Goal: Task Accomplishment & Management: Complete application form

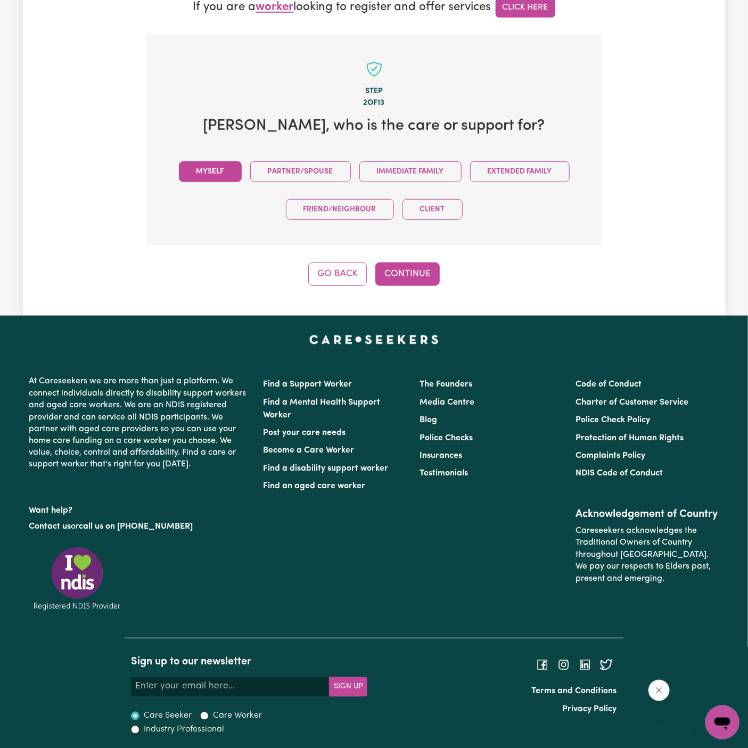
click at [209, 162] on button "Myself" at bounding box center [210, 171] width 63 height 21
click at [405, 271] on button "Continue" at bounding box center [407, 273] width 64 height 23
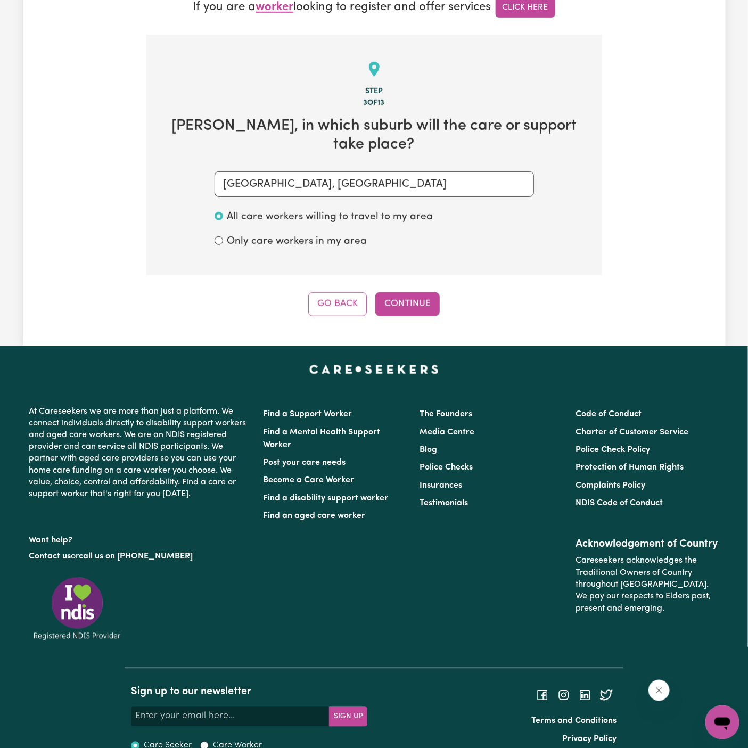
scroll to position [312, 0]
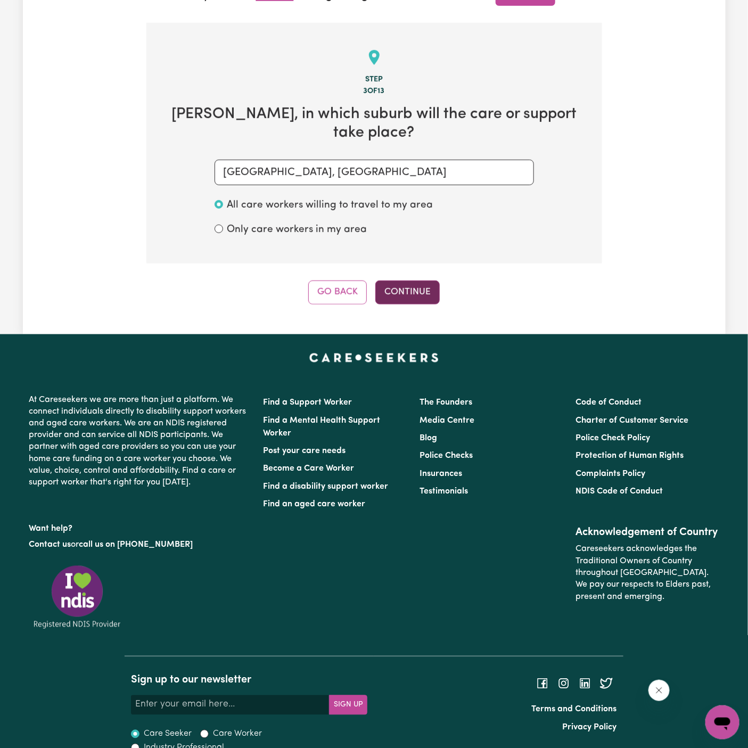
click at [394, 280] on button "Continue" at bounding box center [407, 291] width 64 height 23
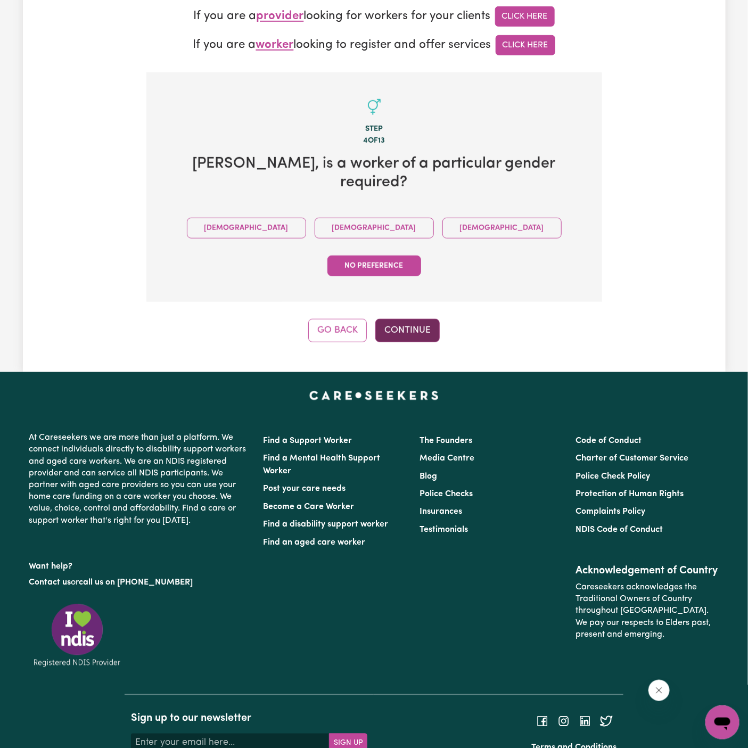
click at [399, 319] on button "Continue" at bounding box center [407, 330] width 64 height 23
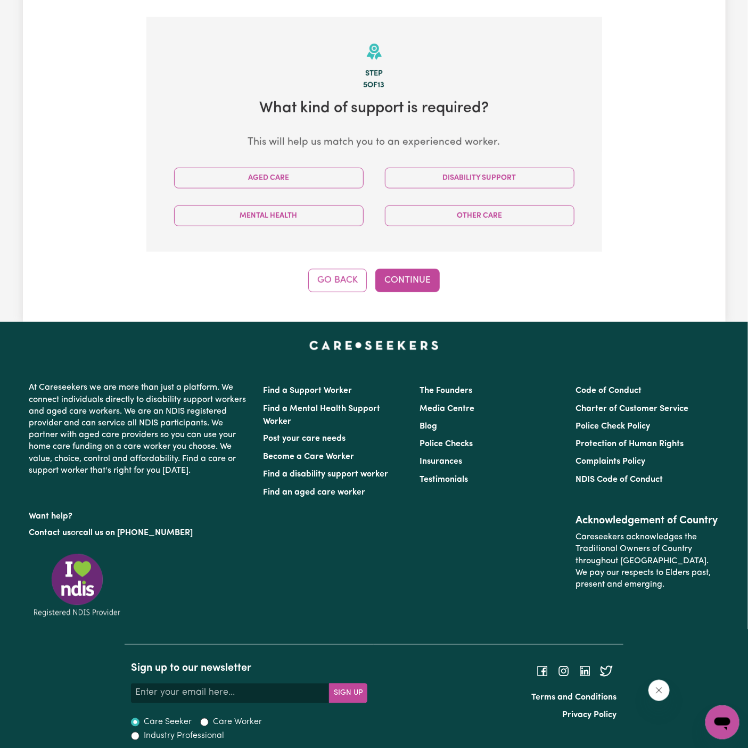
scroll to position [324, 0]
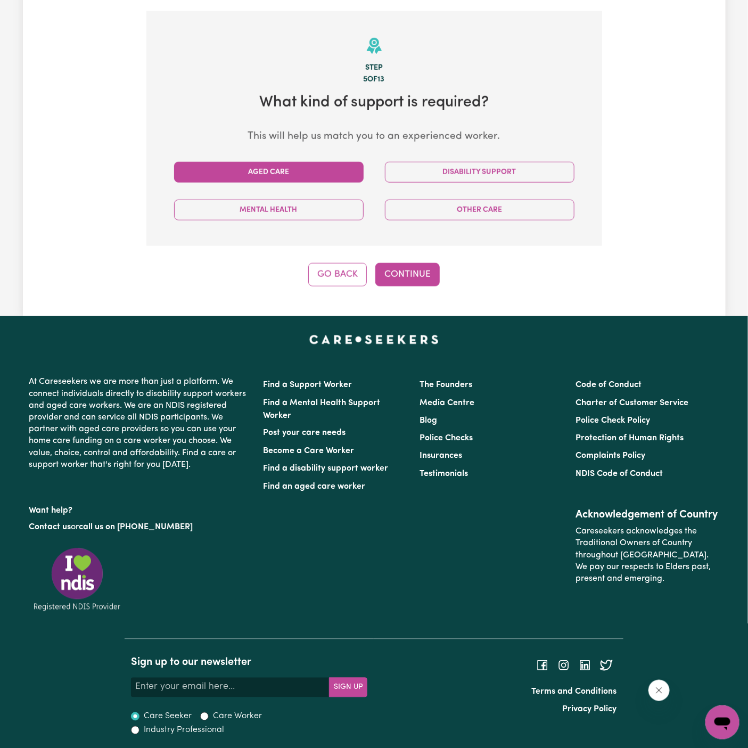
click at [328, 175] on button "Aged Care" at bounding box center [268, 172] width 189 height 21
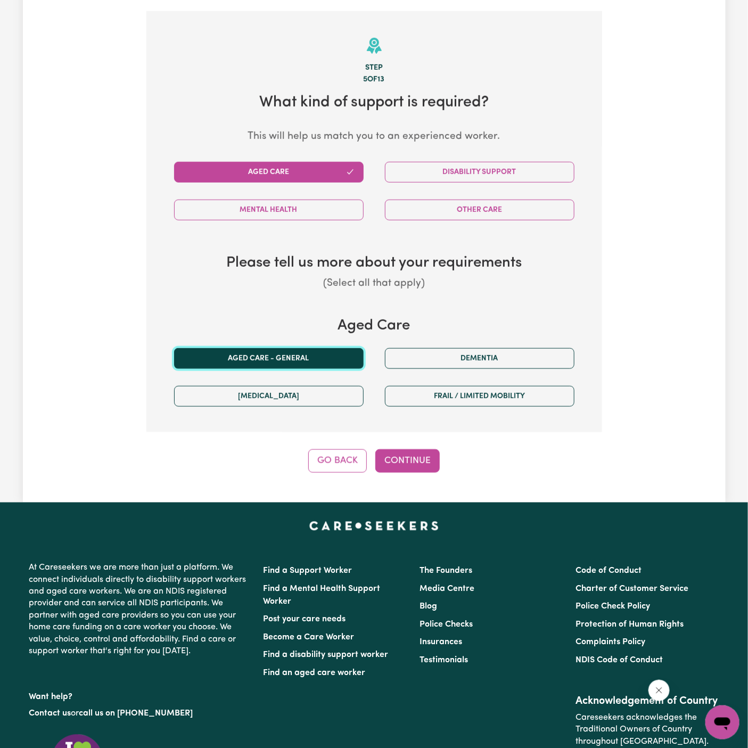
click at [297, 355] on button "Aged care - General" at bounding box center [268, 358] width 189 height 21
click at [413, 463] on button "Continue" at bounding box center [407, 460] width 64 height 23
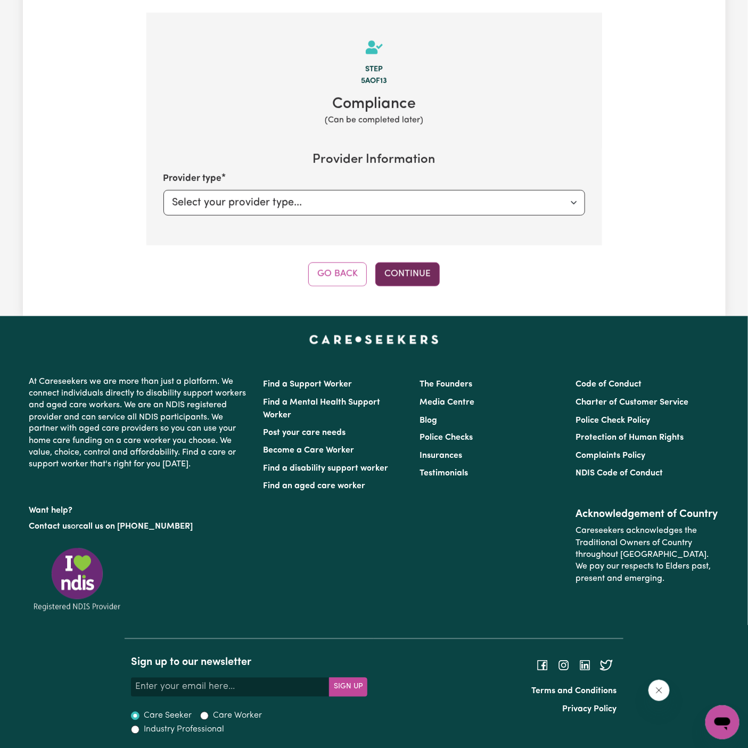
click at [410, 272] on button "Continue" at bounding box center [407, 273] width 64 height 23
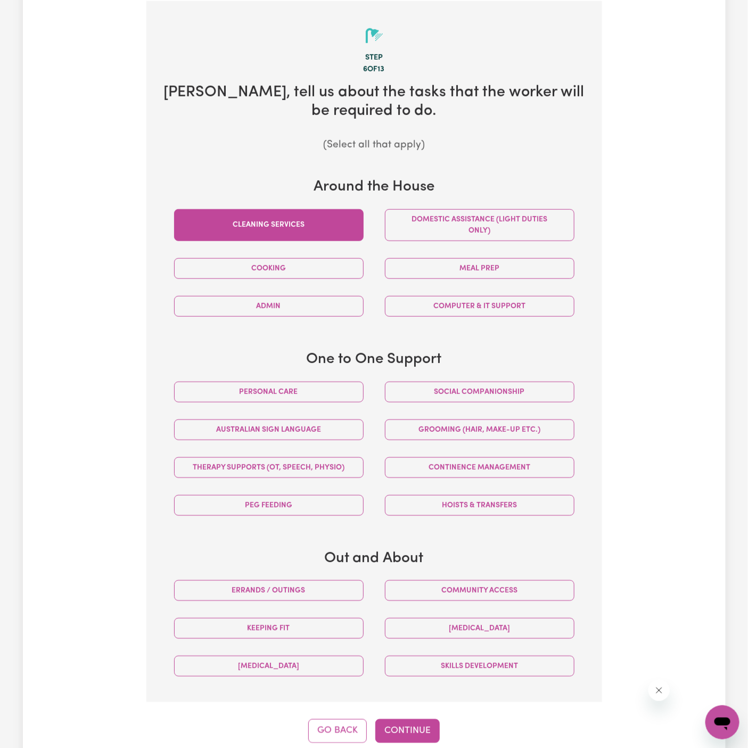
click at [340, 226] on button "Cleaning services" at bounding box center [268, 225] width 189 height 32
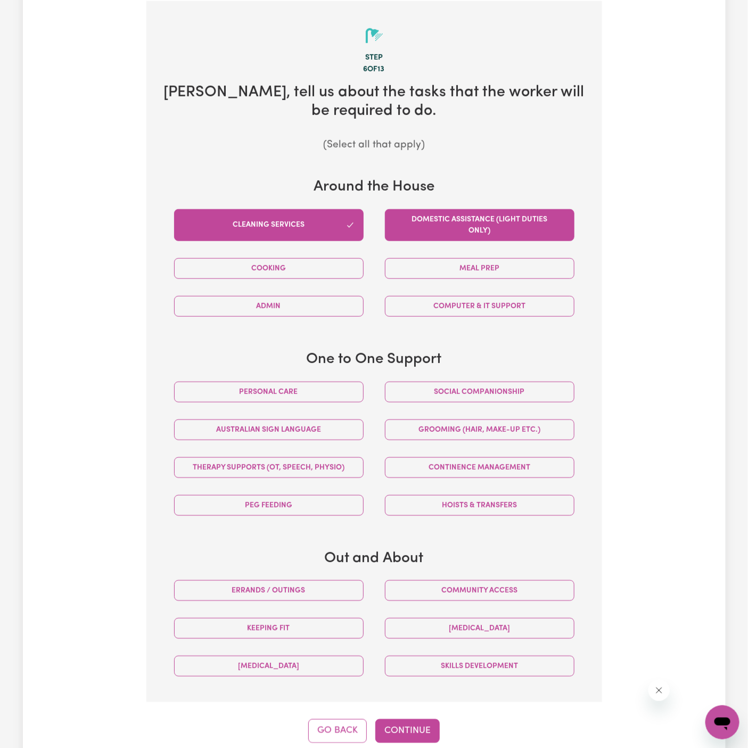
click at [492, 220] on button "Domestic assistance (light duties only)" at bounding box center [479, 225] width 189 height 32
click at [403, 721] on button "Continue" at bounding box center [407, 730] width 64 height 23
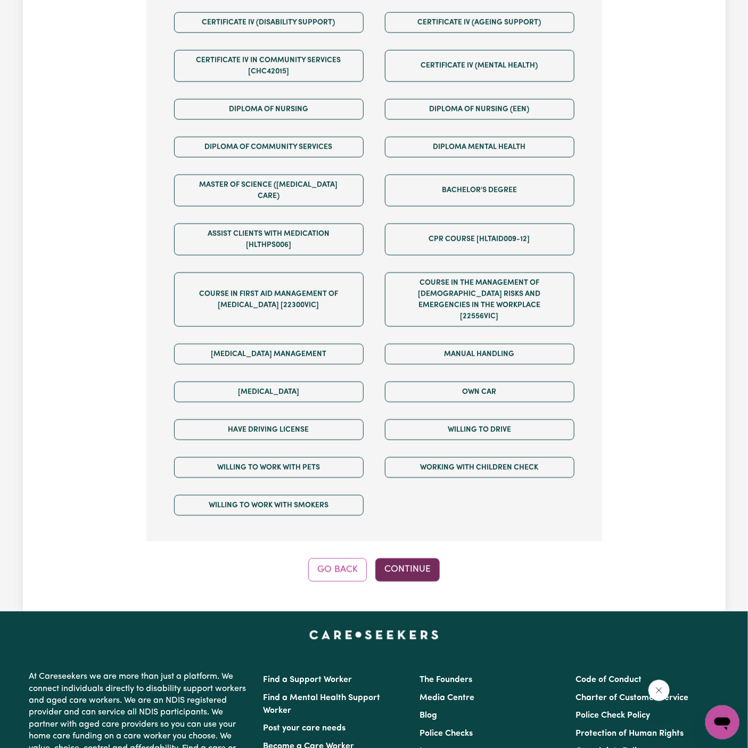
click at [419, 558] on button "Continue" at bounding box center [407, 569] width 64 height 23
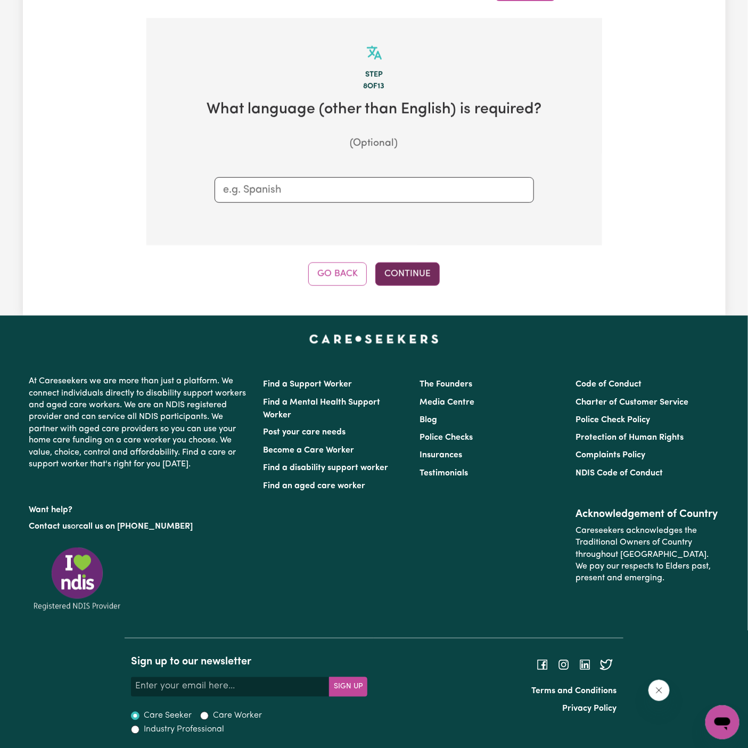
click at [430, 279] on button "Continue" at bounding box center [407, 273] width 64 height 23
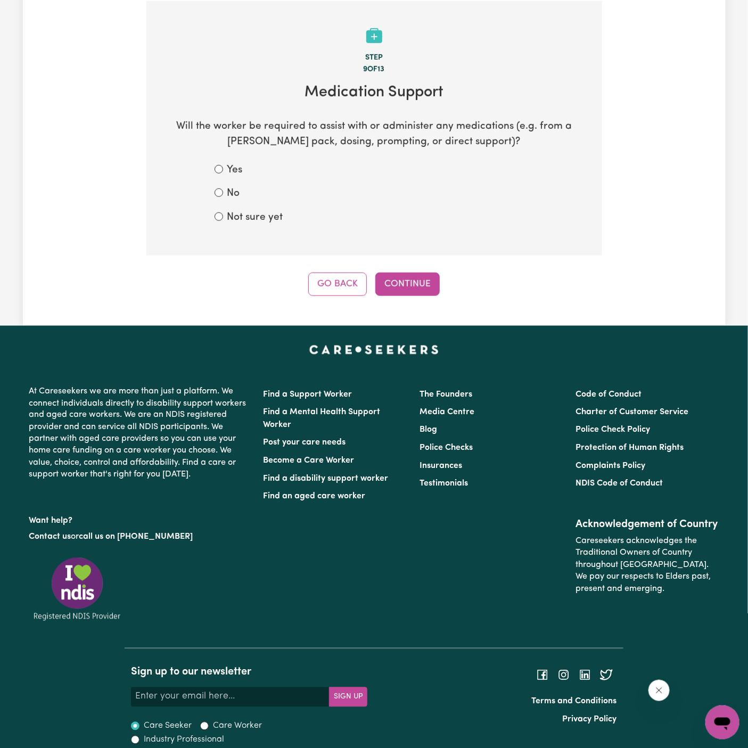
click at [242, 195] on div "No" at bounding box center [373, 193] width 319 height 15
click at [232, 190] on label "No" at bounding box center [233, 193] width 13 height 15
click at [223, 190] on input "No" at bounding box center [218, 192] width 9 height 9
radio input "true"
click at [400, 280] on button "Continue" at bounding box center [407, 283] width 64 height 23
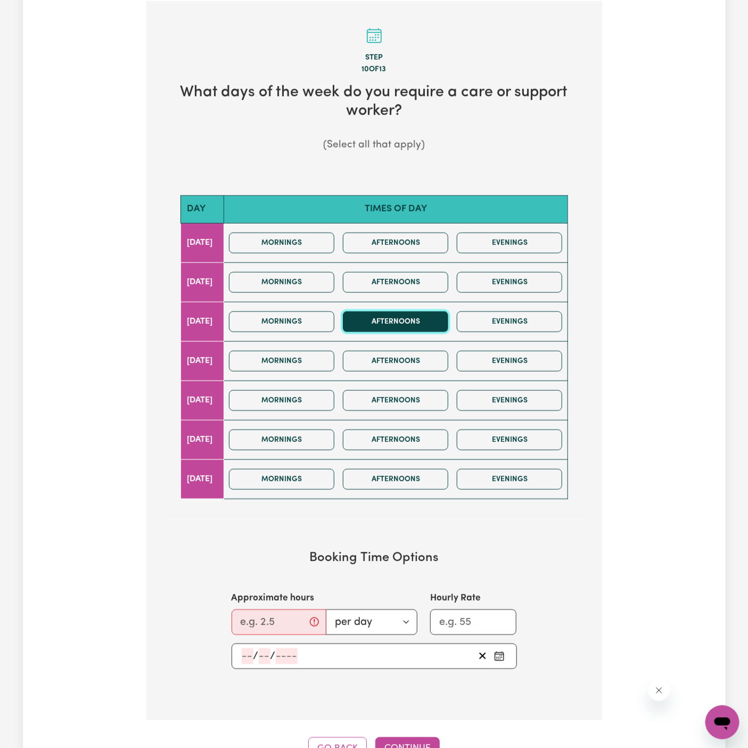
click at [395, 318] on button "Afternoons" at bounding box center [395, 321] width 105 height 21
click at [332, 314] on button "Mornings" at bounding box center [281, 321] width 105 height 21
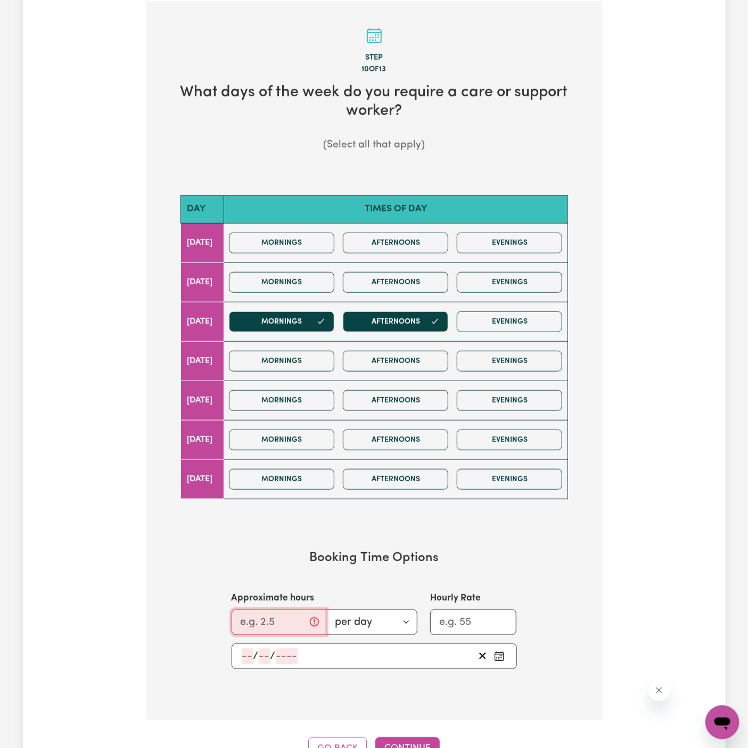
click at [263, 625] on input "Approximate hours" at bounding box center [278, 622] width 95 height 26
type input "2"
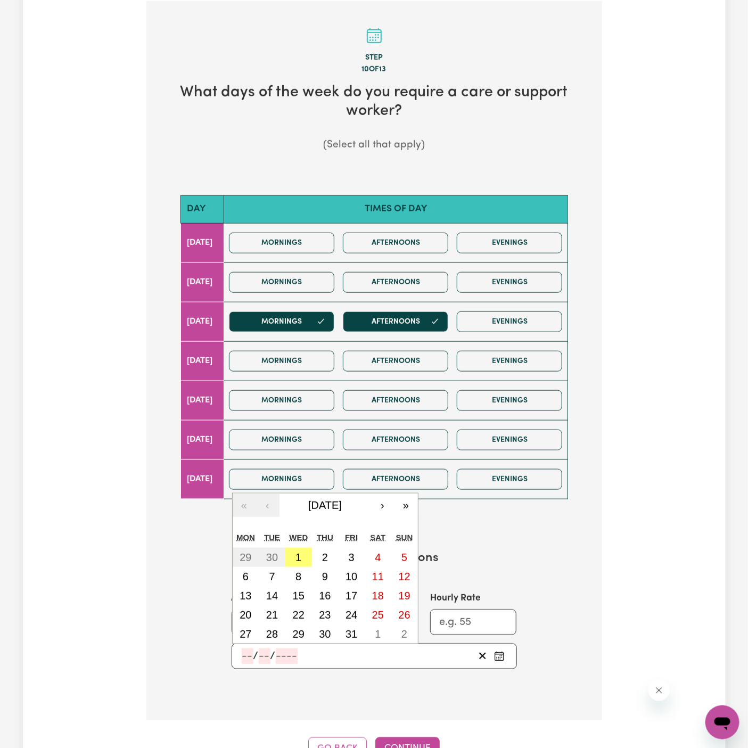
click at [247, 656] on input "number" at bounding box center [248, 656] width 12 height 16
click at [299, 553] on abbr "1" at bounding box center [298, 557] width 6 height 12
type input "2025-10-01"
type input "1"
type input "10"
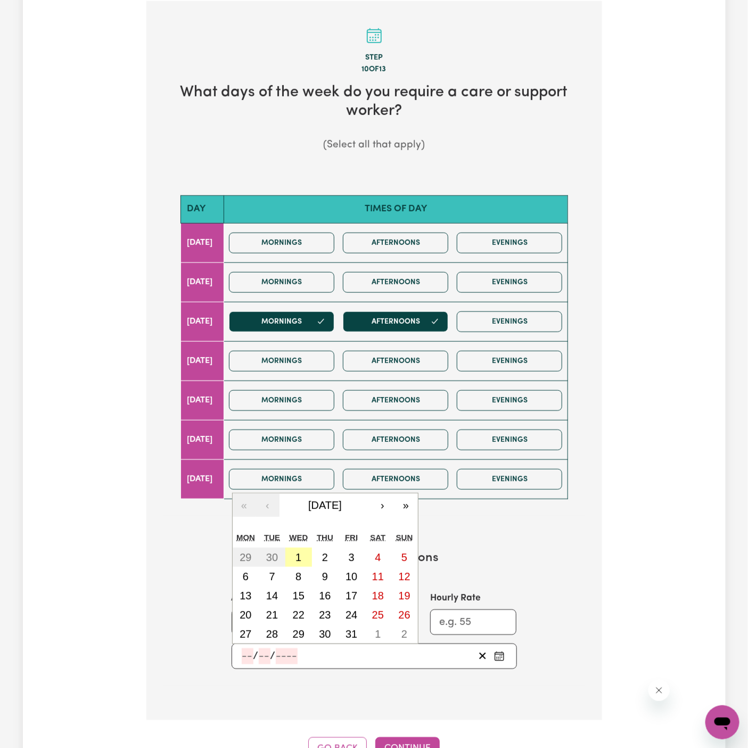
type input "2025"
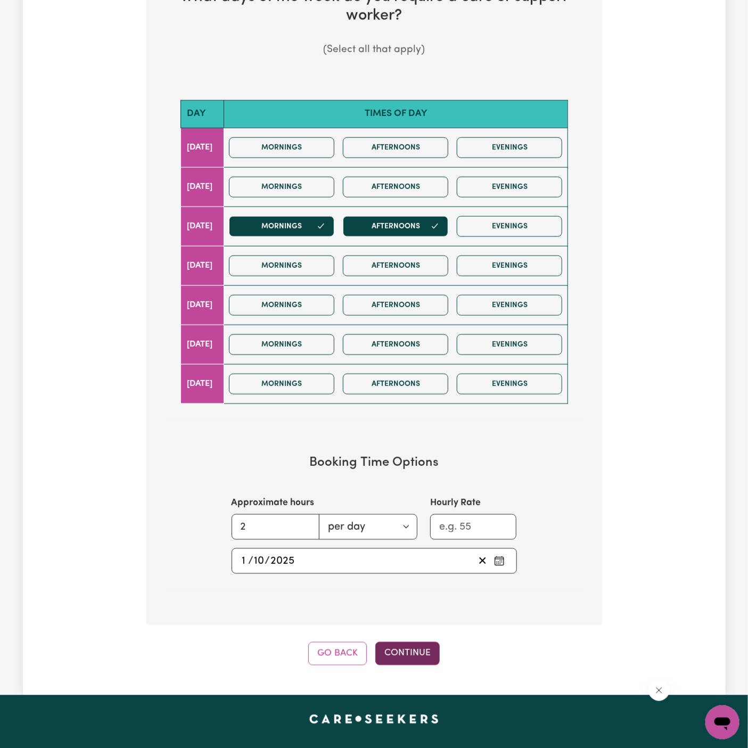
click at [418, 653] on button "Continue" at bounding box center [407, 653] width 64 height 23
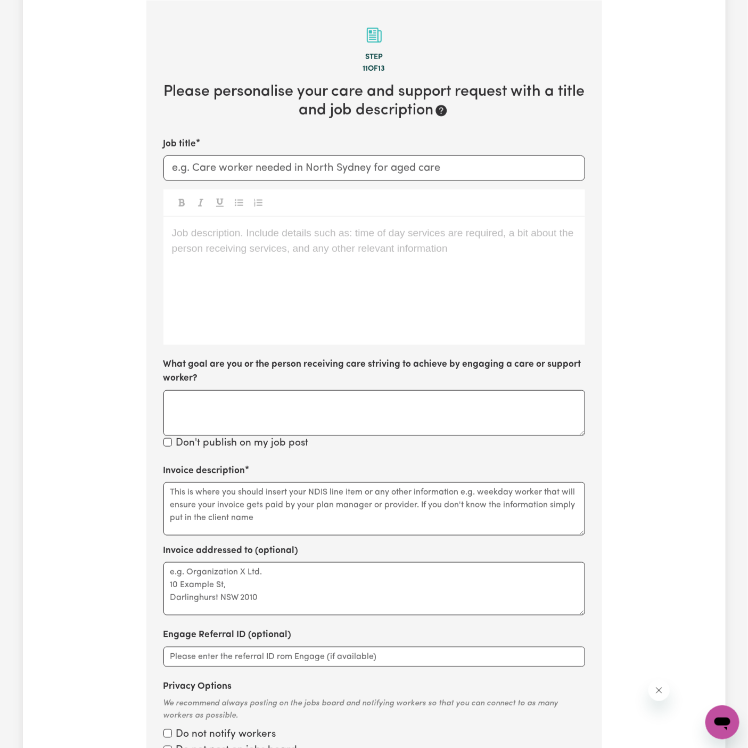
scroll to position [334, 0]
click at [305, 261] on div "Job description. Include details such as: time of day services are required, a …" at bounding box center [373, 282] width 421 height 128
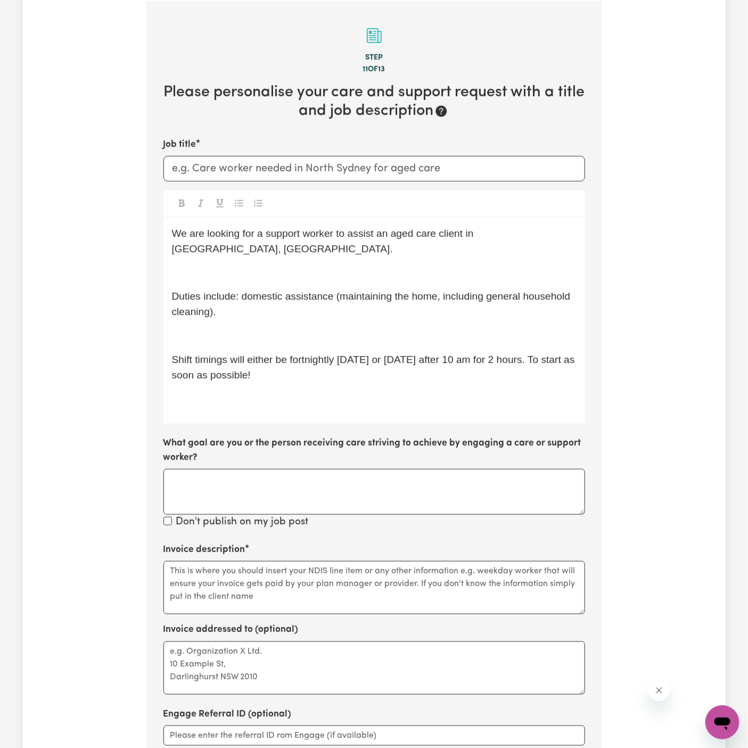
click at [299, 266] on p "﻿" at bounding box center [374, 273] width 404 height 15
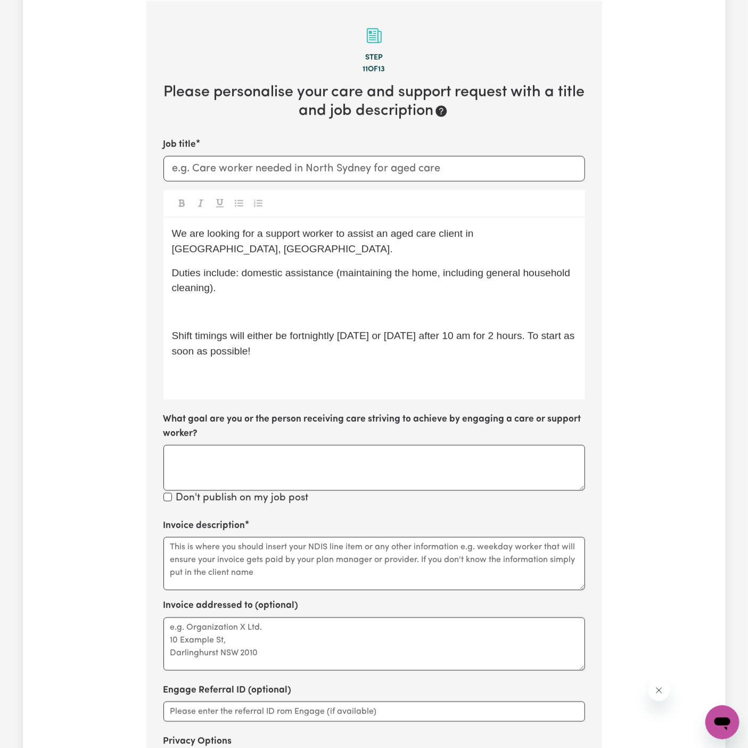
click at [301, 304] on p "﻿" at bounding box center [374, 311] width 404 height 15
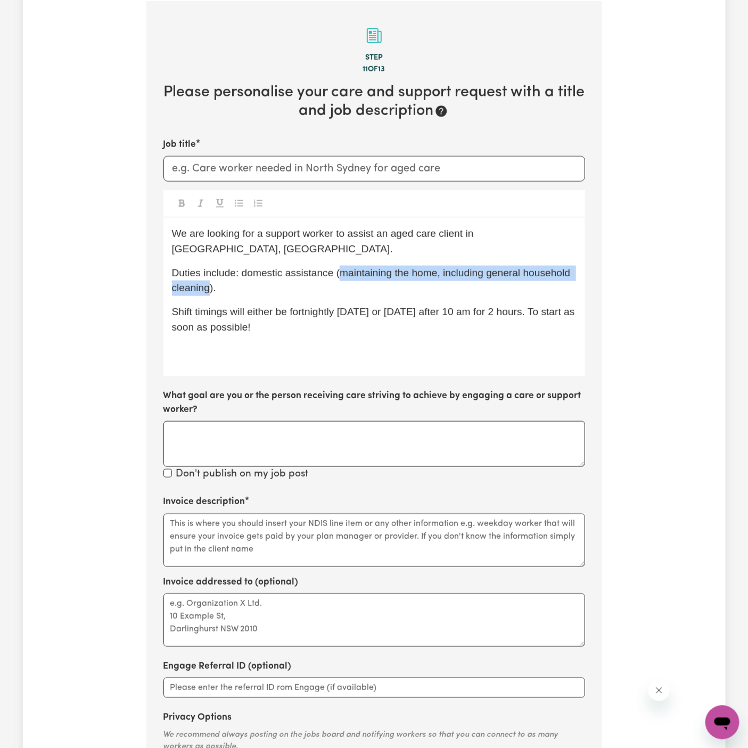
drag, startPoint x: 341, startPoint y: 260, endPoint x: 210, endPoint y: 276, distance: 131.9
click at [210, 276] on span "Duties include: domestic assistance (maintaining the home, including general ho…" at bounding box center [372, 280] width 401 height 27
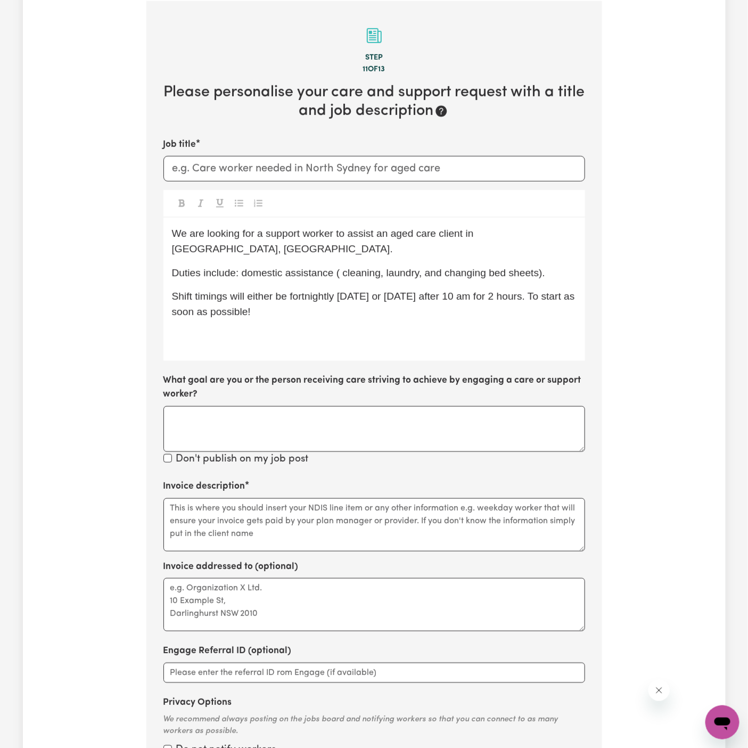
click at [552, 266] on p "Duties include: domestic assistance ( cleaning, laundry, and changing bed sheet…" at bounding box center [374, 273] width 404 height 15
click at [485, 291] on span "Shift timings will either be fortnightly on Tuesday or Wednesday after 10 am fo…" at bounding box center [374, 304] width 405 height 27
click at [256, 291] on span "Shift timings will either be fortnightly on Tuesday or Wednesday after 10 am fo…" at bounding box center [374, 304] width 405 height 27
drag, startPoint x: 312, startPoint y: 279, endPoint x: 570, endPoint y: 298, distance: 258.2
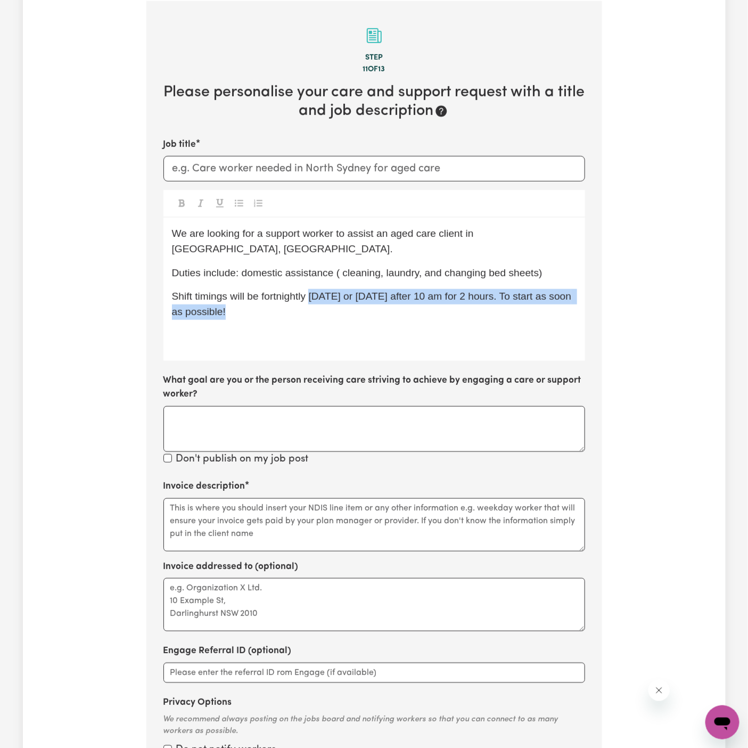
click at [570, 298] on p "Shift timings will be fortnightly on Tuesday or Wednesday after 10 am for 2 hou…" at bounding box center [374, 304] width 404 height 31
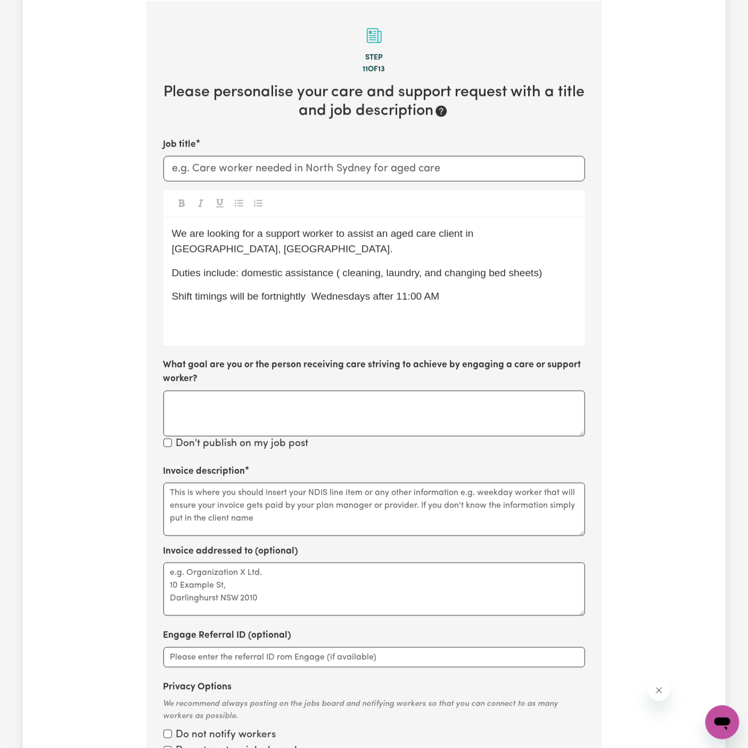
click at [313, 291] on span "Shift timings will be fortnightly Wednesdays after 11:00 AM" at bounding box center [306, 296] width 268 height 11
click at [479, 289] on p "Shift timings will be fortnightly on Wednesdays after 11:00 AM" at bounding box center [374, 296] width 404 height 15
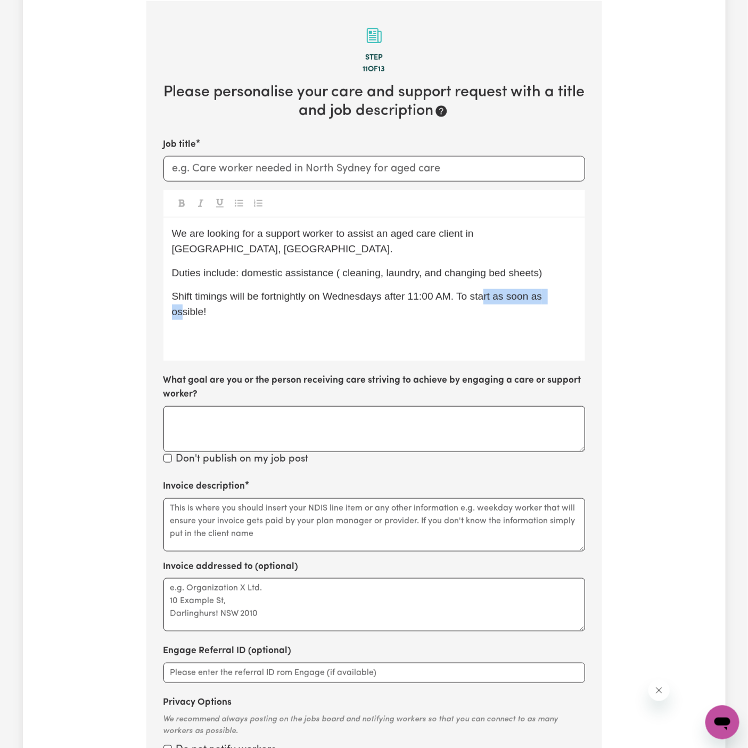
drag, startPoint x: 480, startPoint y: 284, endPoint x: 179, endPoint y: 292, distance: 301.3
click at [179, 292] on span "Shift timings will be fortnightly on Wednesdays after 11:00 AM. To start as soo…" at bounding box center [358, 304] width 373 height 27
click at [186, 296] on span "Shift timings will be fortnightly on Wednesdays after 11:00 AM. To start as soo…" at bounding box center [358, 304] width 373 height 27
click at [332, 328] on p "﻿" at bounding box center [374, 335] width 404 height 15
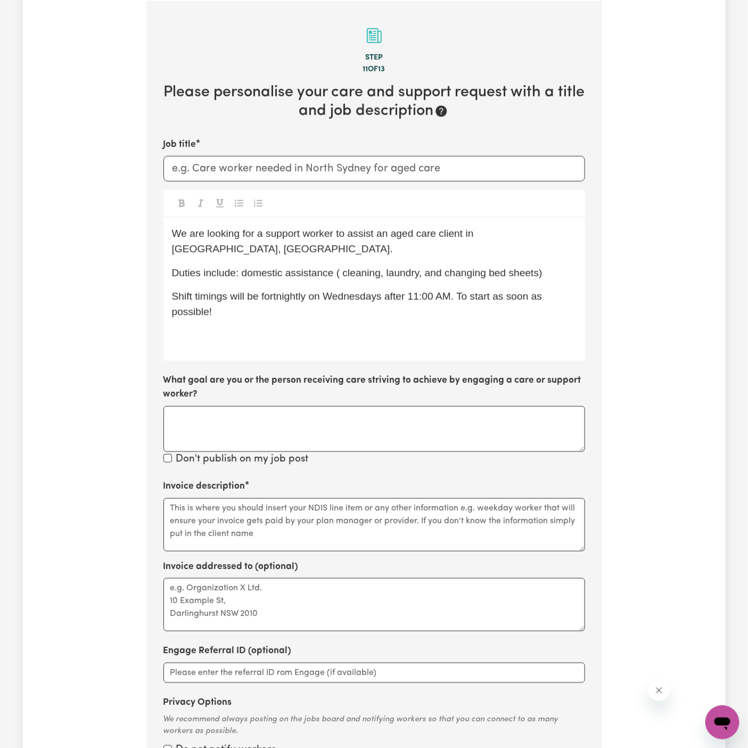
click at [445, 291] on span "Shift timings will be fortnightly on Wednesdays after 11:00 AM. To start as soo…" at bounding box center [358, 304] width 373 height 27
click at [452, 291] on span "Shift timings will be fortnightly on Wednesdays after 11:00 AM. To start as soo…" at bounding box center [358, 304] width 373 height 27
click at [362, 330] on div "We are looking for a support worker to assist an aged care client in Bondi Beac…" at bounding box center [373, 289] width 421 height 143
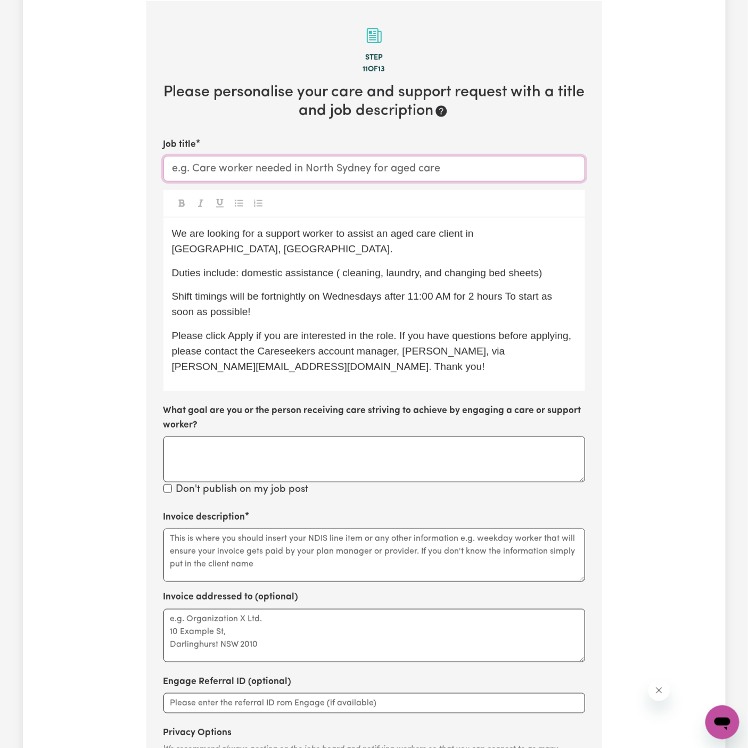
click at [295, 162] on input "Job title" at bounding box center [373, 169] width 421 height 26
click at [506, 291] on span "Shift timings will be fortnightly on Wednesdays after 11:00 AM for 2 hours To s…" at bounding box center [363, 304] width 383 height 27
click at [546, 291] on p "Shift timings will be fortnightly on Wednesdays after 11:00 AM for 2 hours, To …" at bounding box center [374, 304] width 404 height 31
drag, startPoint x: 546, startPoint y: 280, endPoint x: 550, endPoint y: 293, distance: 13.0
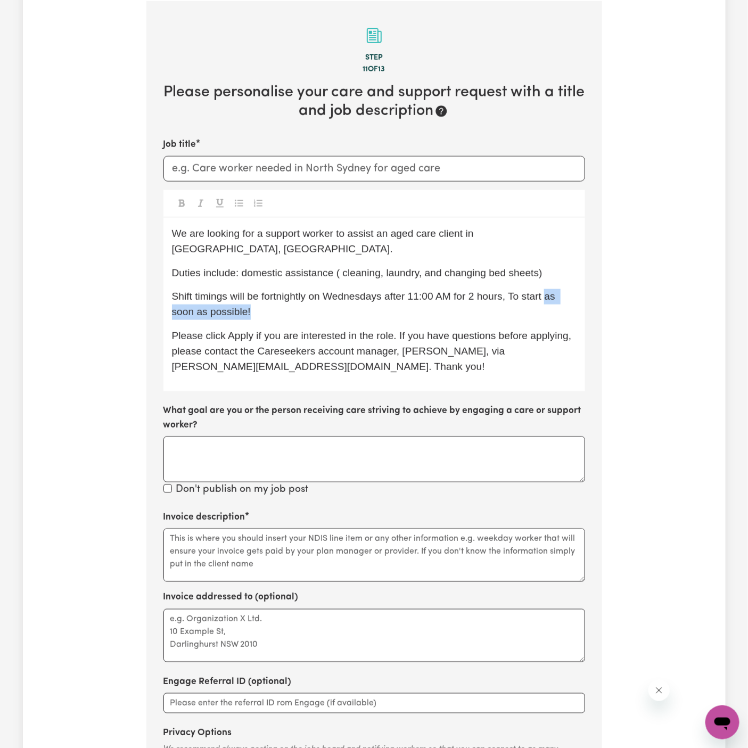
click at [550, 295] on p "Shift timings will be fortnightly on Wednesdays after 11:00 AM for 2 hours, To …" at bounding box center [374, 304] width 404 height 31
click at [497, 291] on span "Shift timings will be fortnightly on Wednesdays after 11:00 AM for 2 hours, To …" at bounding box center [358, 304] width 372 height 27
click at [486, 291] on span "Shift timings will be fortnightly on Wednesdays after 11:00 AM for 2 hours, To …" at bounding box center [358, 304] width 372 height 27
click at [520, 291] on span "Shift timings will be fortnightly on Wednesdays after 11:00 AM for 2 hours, To …" at bounding box center [358, 304] width 372 height 27
click at [351, 300] on p "Shift timings will be fortnightly on Wednesdays after 11:00 AM for 2 hours, sta…" at bounding box center [374, 304] width 404 height 31
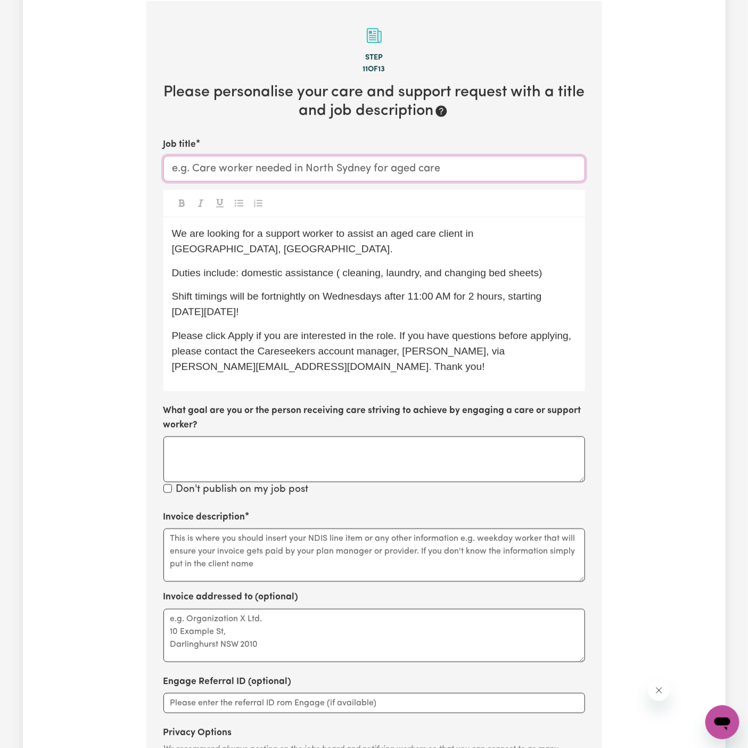
click at [294, 165] on input "Job title" at bounding box center [373, 169] width 421 height 26
paste input "Bankstown, NSW"
type input "Support Worker Needed In Bankstown, NSW"
click at [407, 289] on p "Shift timings will be fortnightly on Wednesdays after 11:00 AM for 2 hours, sta…" at bounding box center [374, 304] width 404 height 31
drag, startPoint x: 475, startPoint y: 235, endPoint x: 558, endPoint y: 230, distance: 83.2
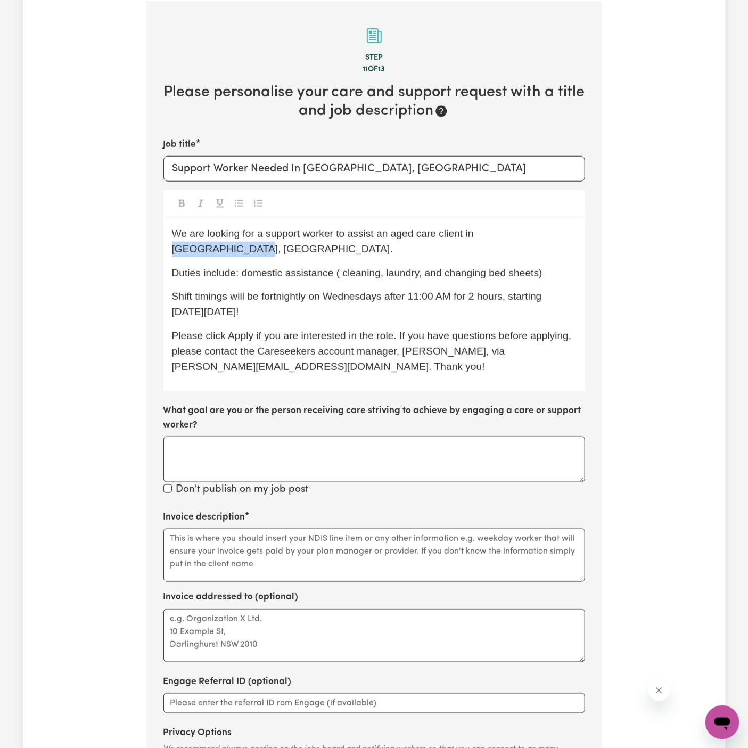
click at [476, 230] on span "We are looking for a support worker to assist an aged care client in Bondi Beac…" at bounding box center [324, 241] width 304 height 27
click at [406, 171] on input "Support Worker Needed In Bankstown, NSW" at bounding box center [373, 169] width 421 height 26
click at [378, 292] on p "Shift timings will be fortnightly on Wednesdays after 11:00 AM for 2 hours, sta…" at bounding box center [374, 304] width 404 height 31
drag, startPoint x: 334, startPoint y: 259, endPoint x: 241, endPoint y: 257, distance: 93.7
click at [241, 267] on span "Duties include: domestic assistance ( cleaning, laundry, and changing bed sheet…" at bounding box center [357, 272] width 370 height 11
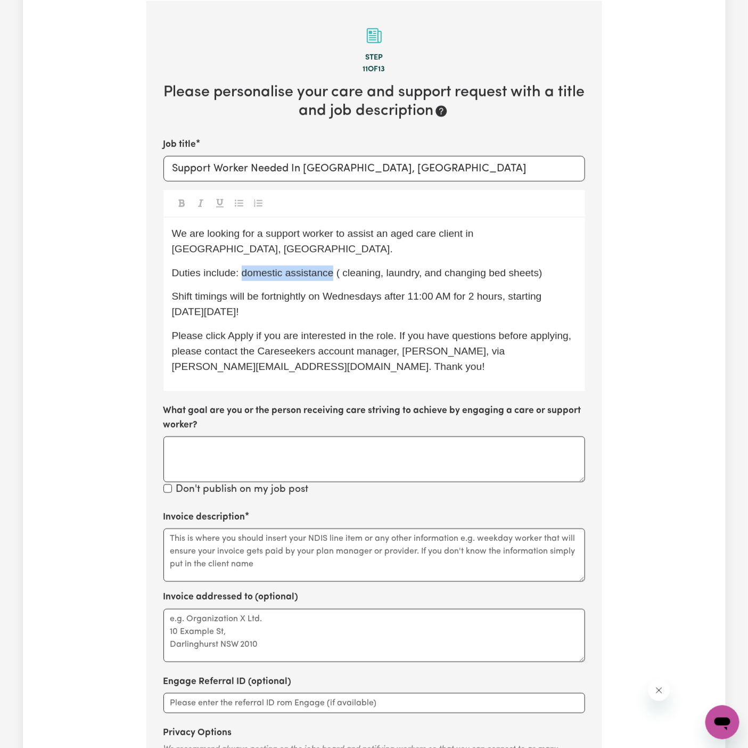
copy span "domestic assistance"
click at [265, 553] on textarea "Invoice description" at bounding box center [373, 554] width 421 height 53
paste textarea "domestic assistance"
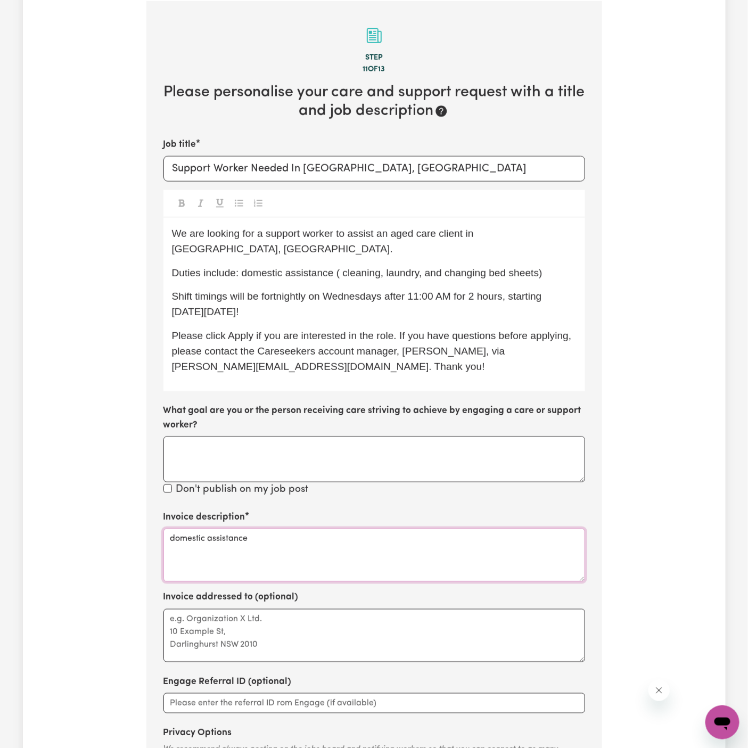
type textarea "domestic assistance"
click at [267, 609] on textarea "Invoice addressed to (optional)" at bounding box center [373, 635] width 421 height 53
paste textarea "Vitality Club"
type textarea "c/o Vitality Club"
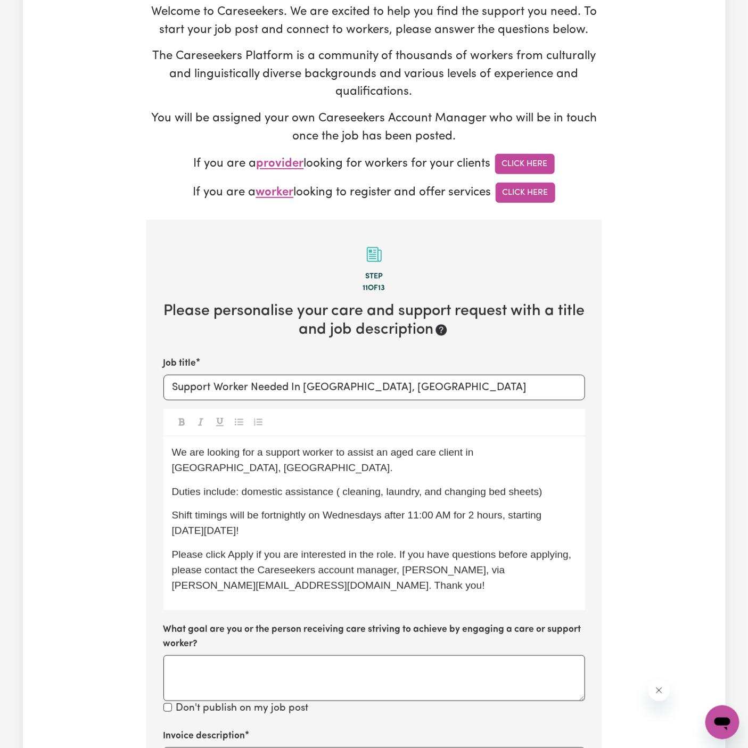
scroll to position [0, 0]
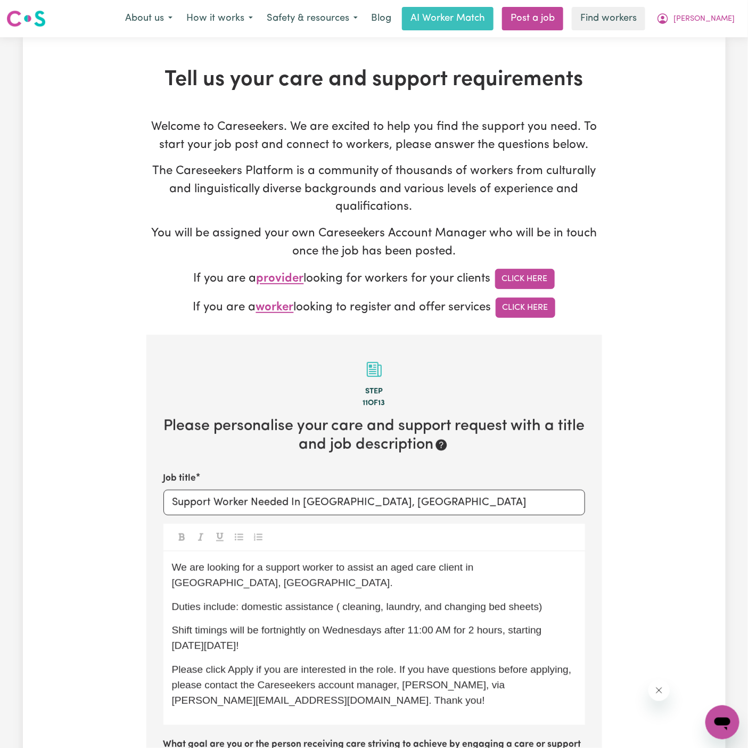
click at [454, 603] on div "We are looking for a support worker to assist an aged care client in Bankstown,…" at bounding box center [373, 637] width 421 height 173
click at [569, 599] on p "Duties include: domestic assistance ( cleaning, laundry, and changing bed sheet…" at bounding box center [374, 606] width 404 height 15
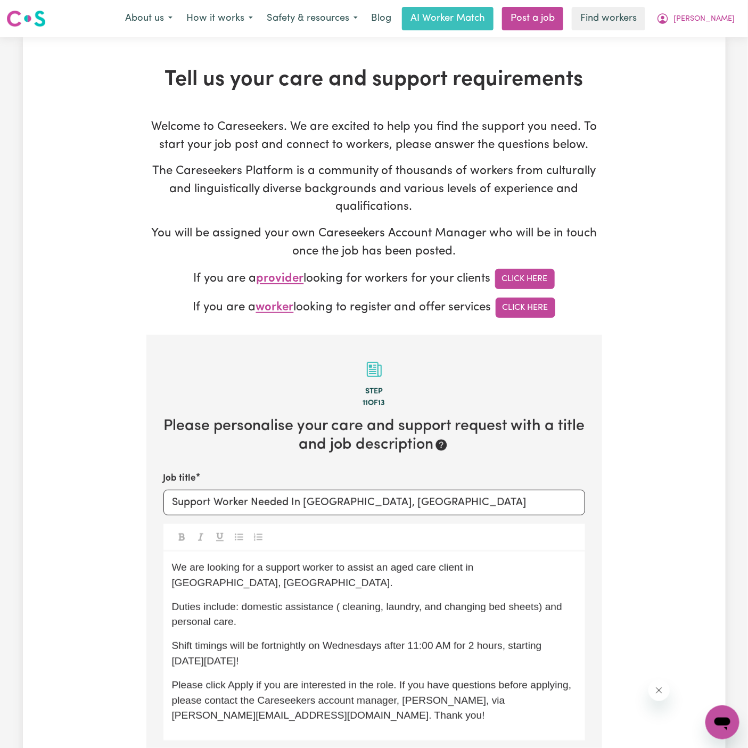
scroll to position [2, 0]
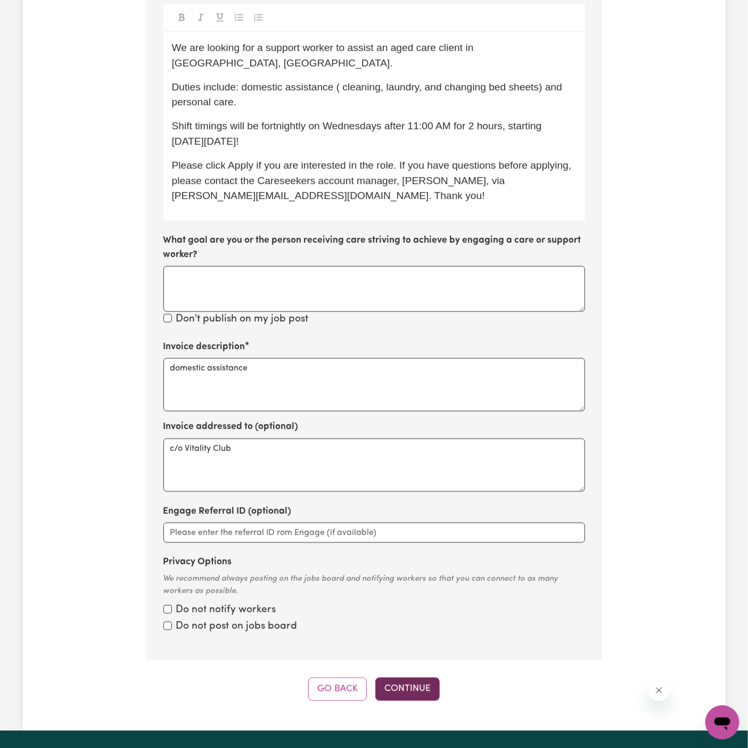
click at [416, 677] on button "Continue" at bounding box center [407, 688] width 64 height 23
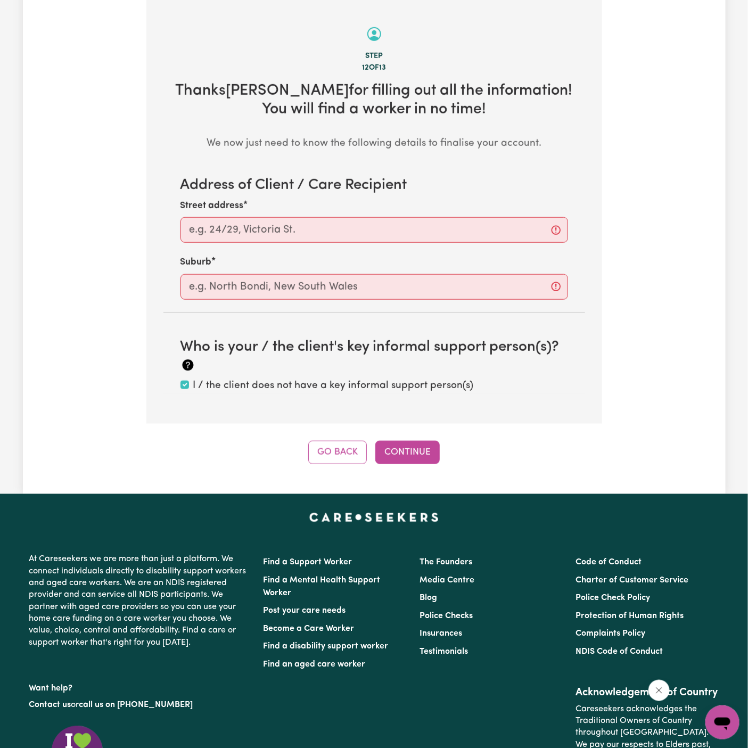
scroll to position [334, 0]
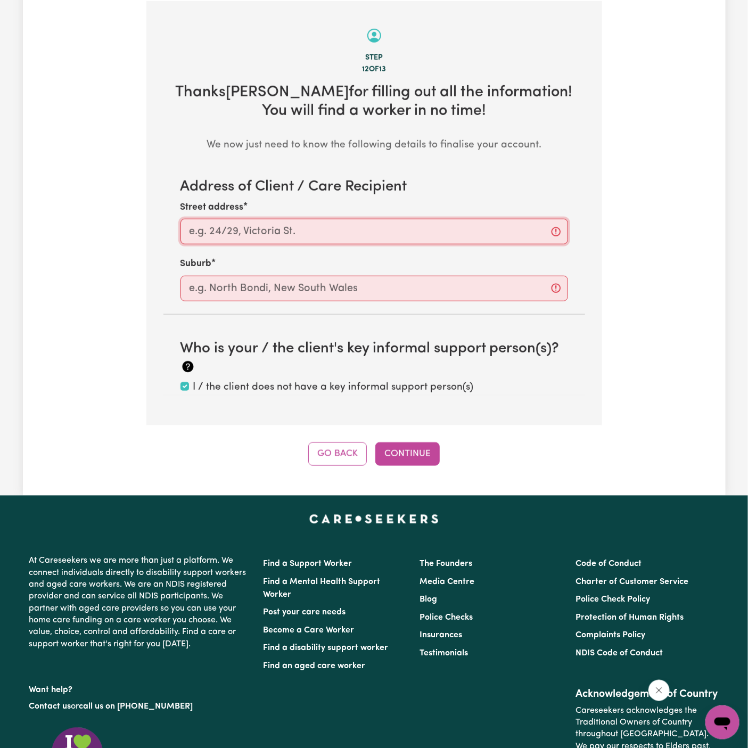
click at [319, 239] on input "Street address" at bounding box center [373, 232] width 387 height 26
click at [344, 450] on button "Go Back" at bounding box center [337, 453] width 59 height 23
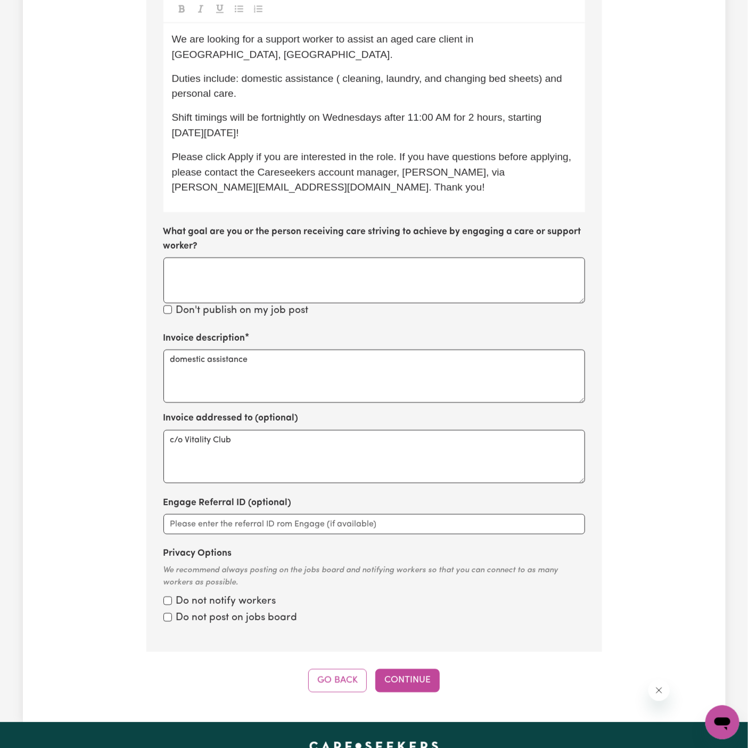
scroll to position [544, 0]
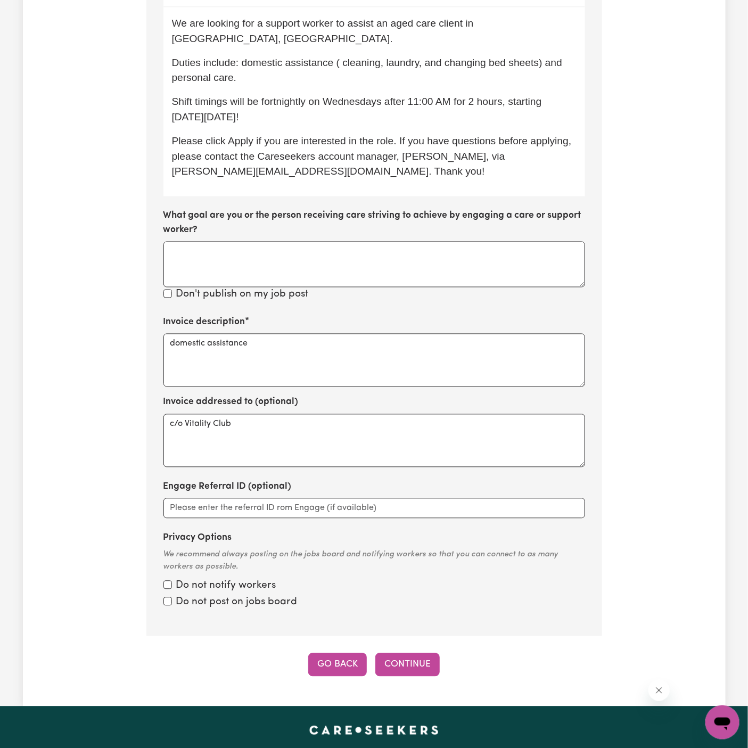
click at [341, 653] on button "Go Back" at bounding box center [337, 664] width 59 height 23
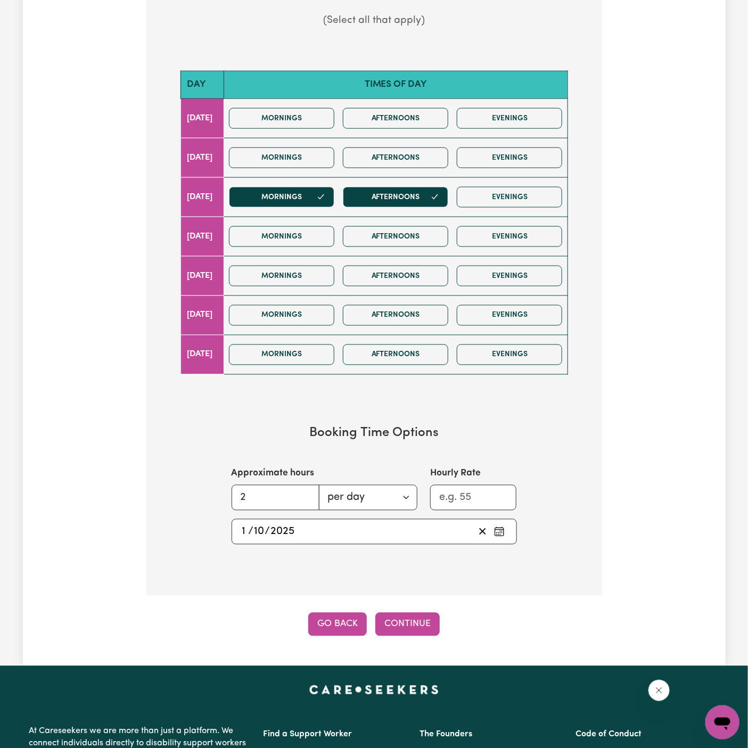
click at [343, 629] on button "Go Back" at bounding box center [337, 623] width 59 height 23
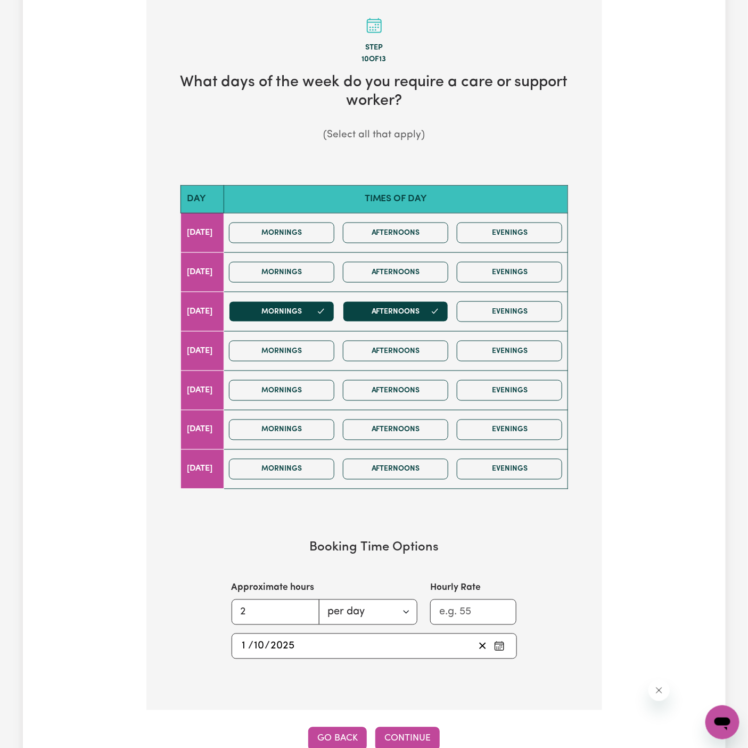
scroll to position [334, 0]
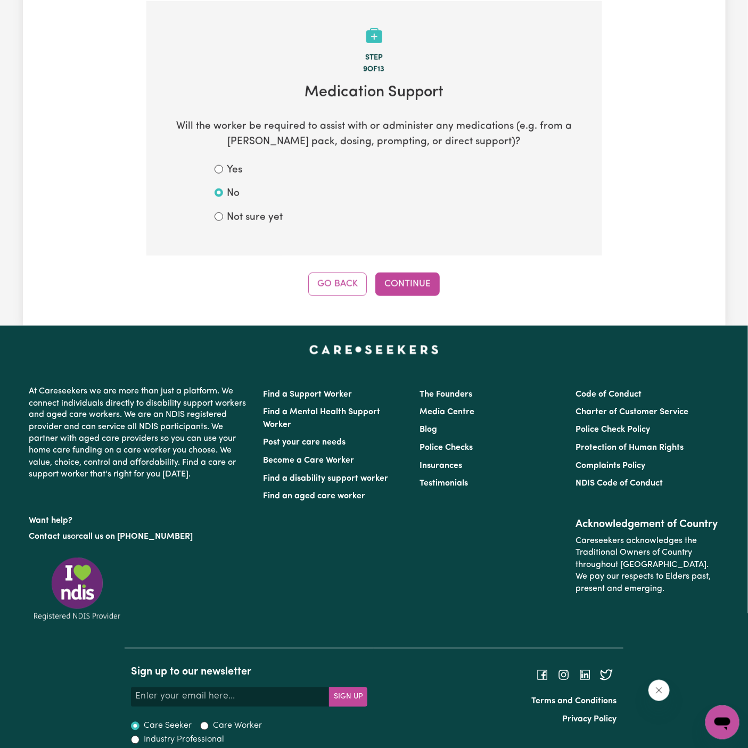
click at [275, 211] on label "Not sure yet" at bounding box center [255, 217] width 56 height 15
click at [223, 212] on input "Not sure yet" at bounding box center [218, 216] width 9 height 9
radio input "true"
click at [399, 281] on button "Continue" at bounding box center [407, 283] width 64 height 23
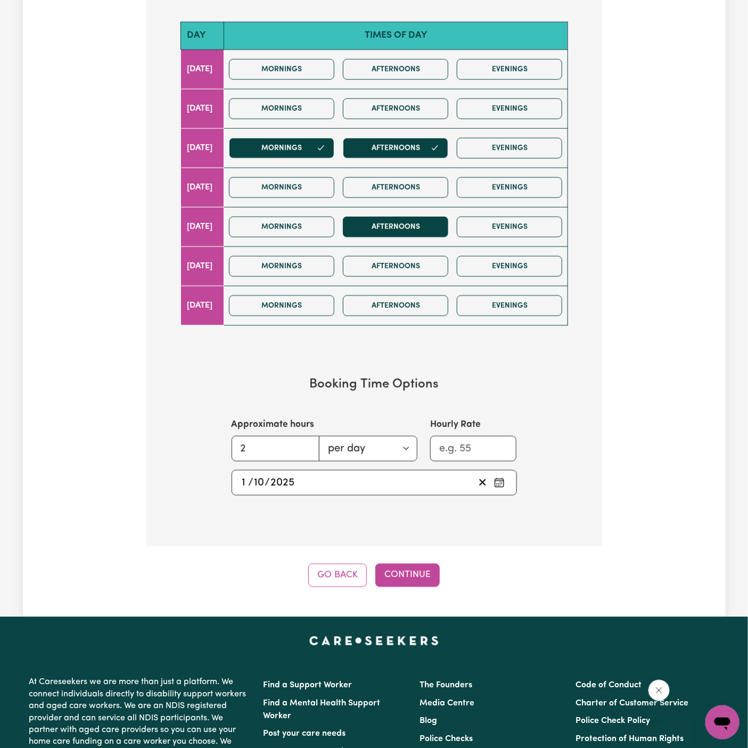
scroll to position [654, 0]
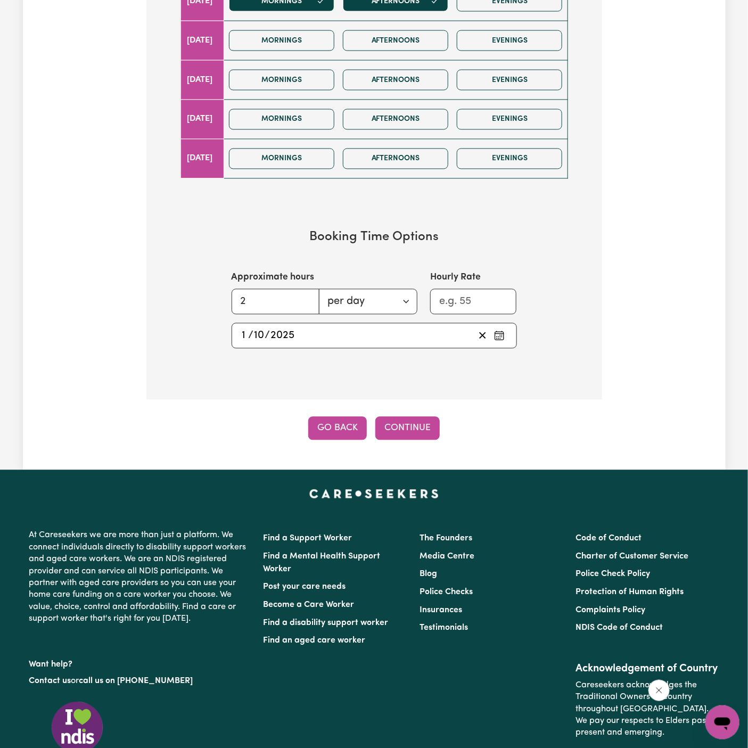
click at [341, 426] on button "Go Back" at bounding box center [337, 428] width 59 height 23
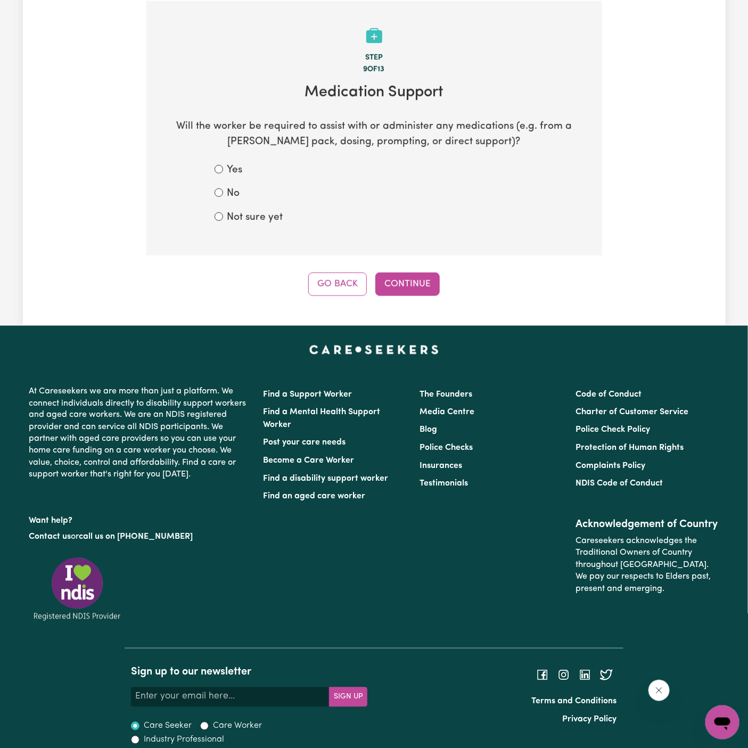
click at [235, 169] on label "Yes" at bounding box center [234, 170] width 15 height 15
click at [223, 169] on input "Yes" at bounding box center [218, 169] width 9 height 9
radio input "true"
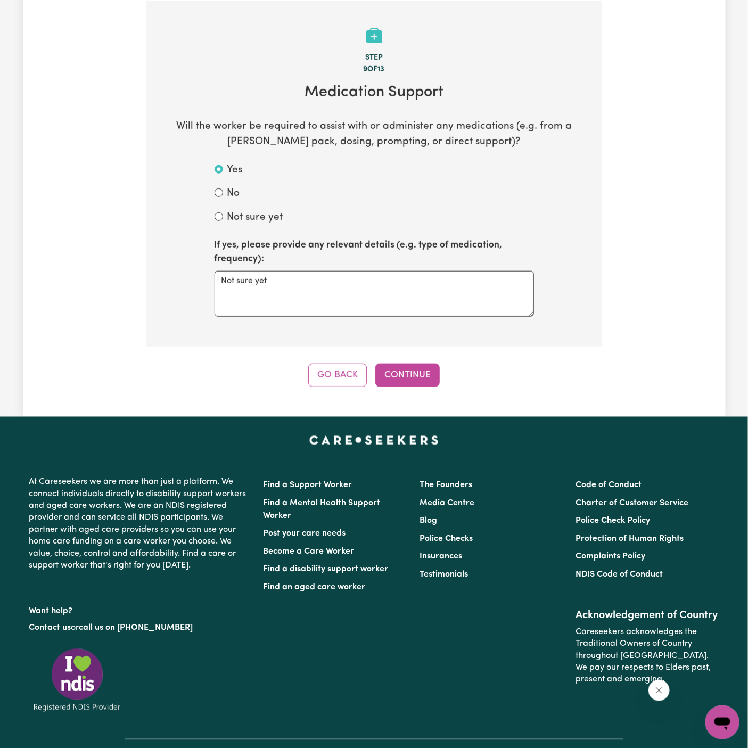
click at [243, 204] on form "Yes No Not sure yet If yes, please provide any relevant details (e.g. type of m…" at bounding box center [373, 240] width 319 height 154
click at [260, 218] on label "Not sure yet" at bounding box center [255, 217] width 56 height 15
click at [223, 218] on input "Not sure yet" at bounding box center [218, 216] width 9 height 9
radio input "true"
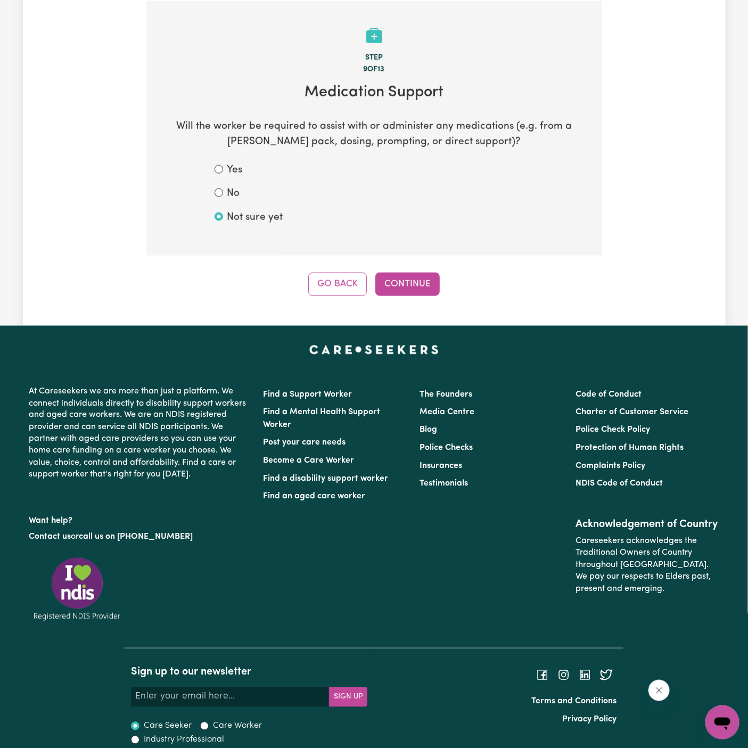
click at [415, 298] on div "Tell us your care and support requirements Welcome to Careseekers. We are excit…" at bounding box center [374, 15] width 702 height 622
click at [398, 276] on button "Continue" at bounding box center [407, 283] width 64 height 23
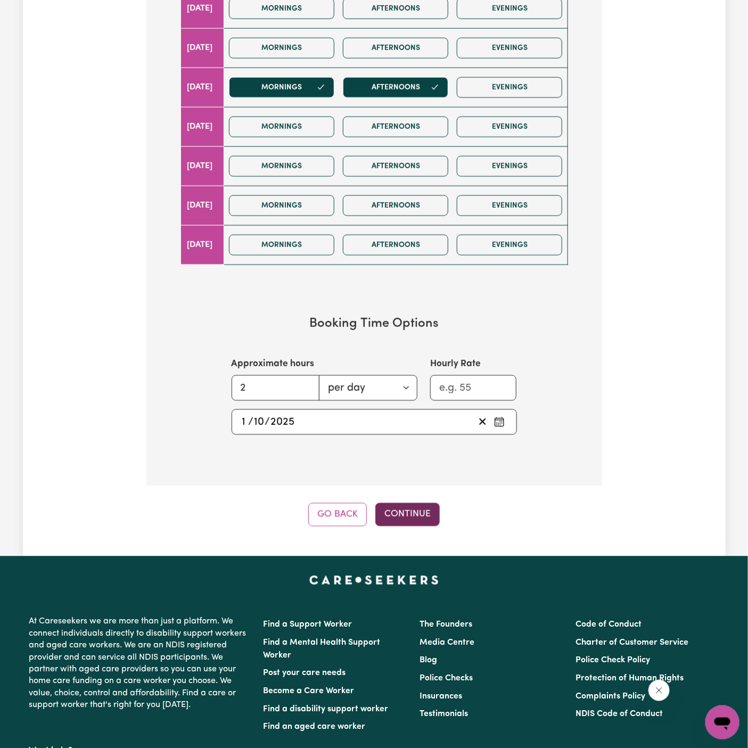
click at [406, 514] on button "Continue" at bounding box center [407, 514] width 64 height 23
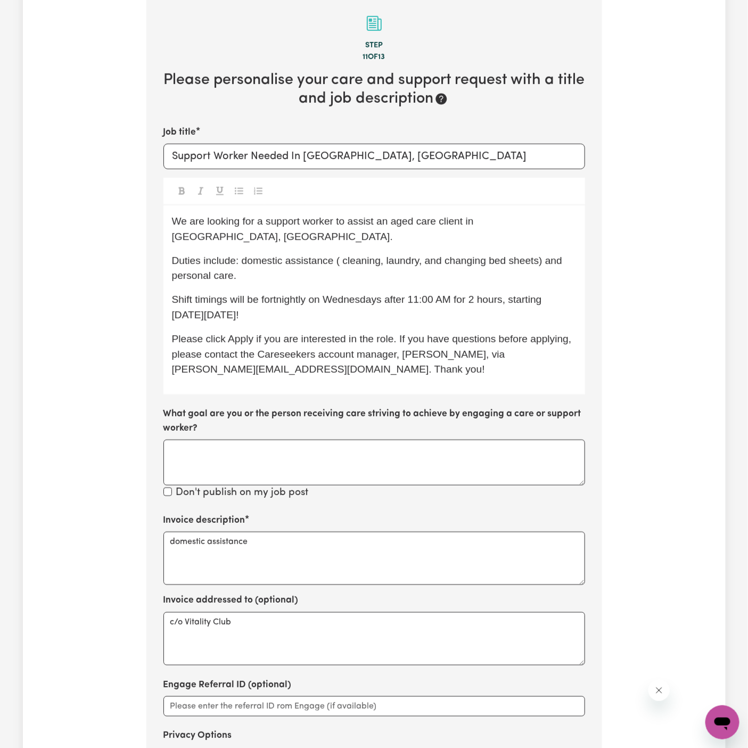
scroll to position [346, 0]
click at [307, 531] on textarea "domestic assistance" at bounding box center [373, 557] width 421 height 53
click at [344, 539] on textarea "domestic assistance and personal care" at bounding box center [373, 557] width 421 height 53
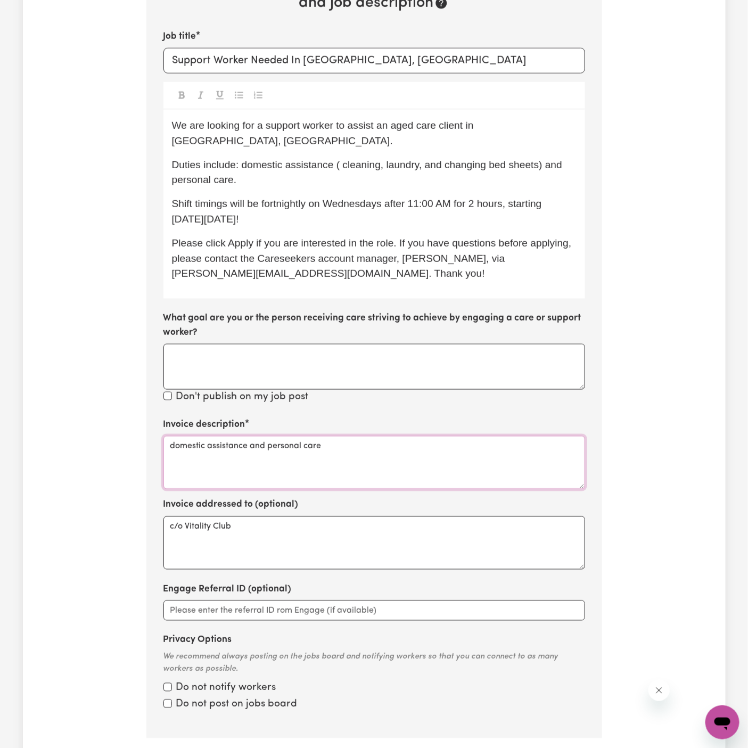
scroll to position [697, 0]
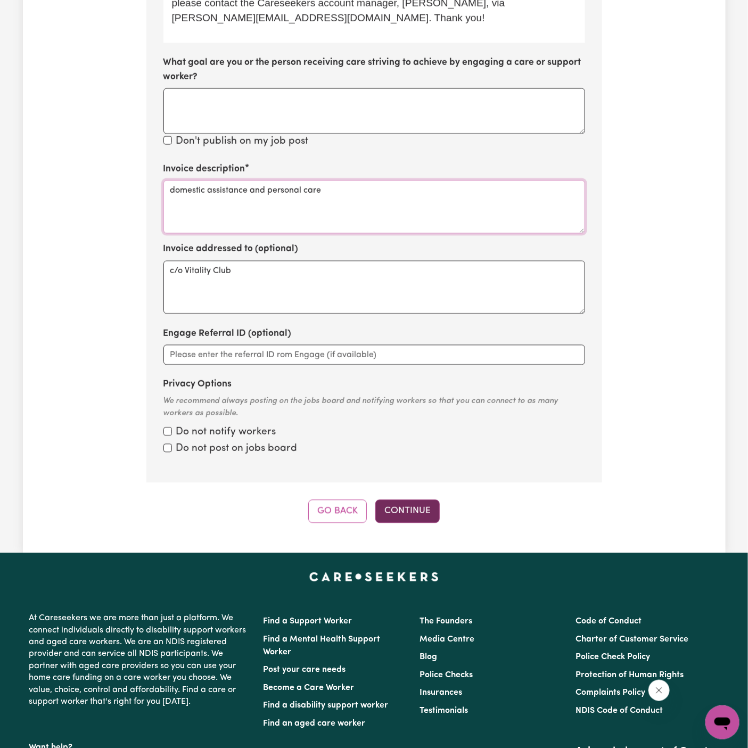
type textarea "domestic assistance and personal care"
click at [411, 500] on button "Continue" at bounding box center [407, 511] width 64 height 23
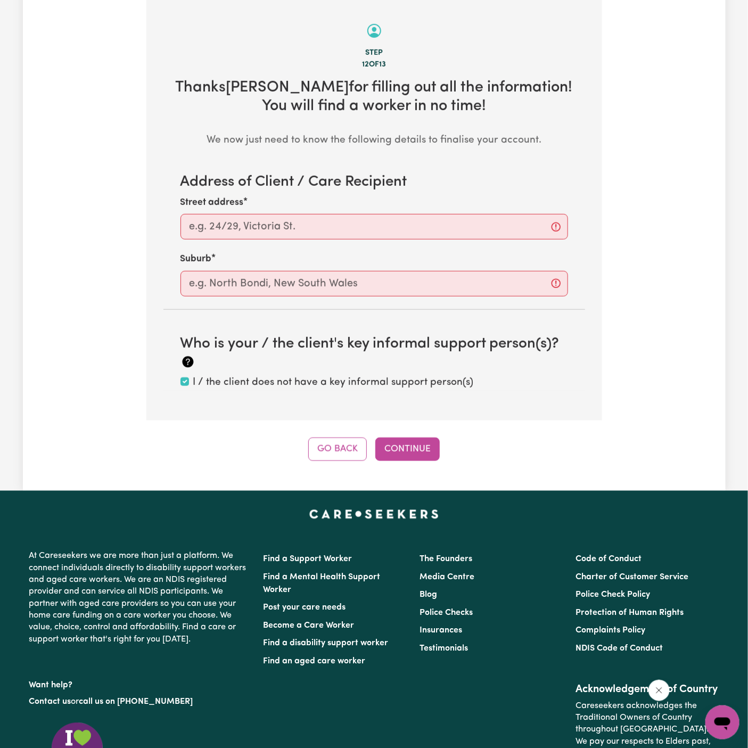
scroll to position [334, 0]
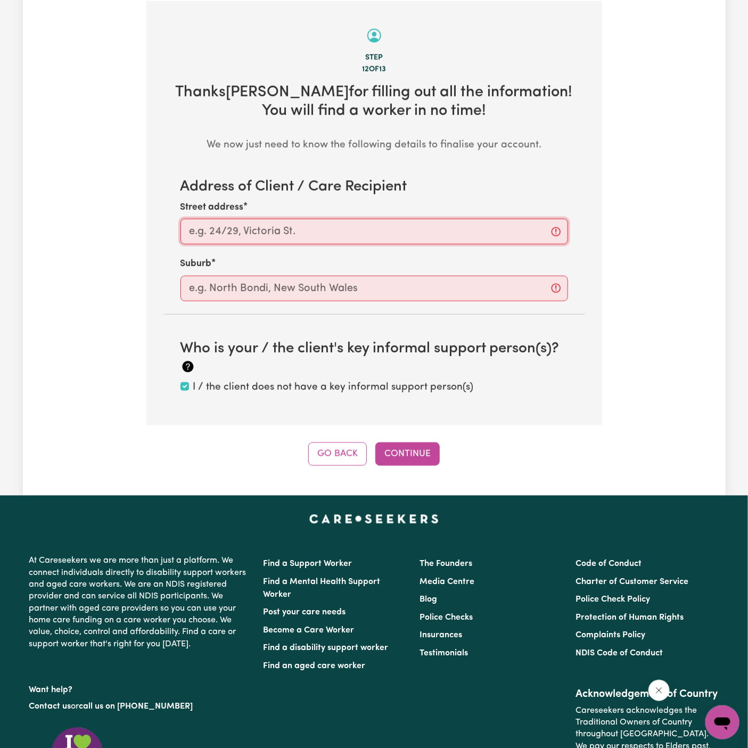
click at [289, 226] on input "Street address" at bounding box center [373, 232] width 387 height 26
paste input "Bankstown"
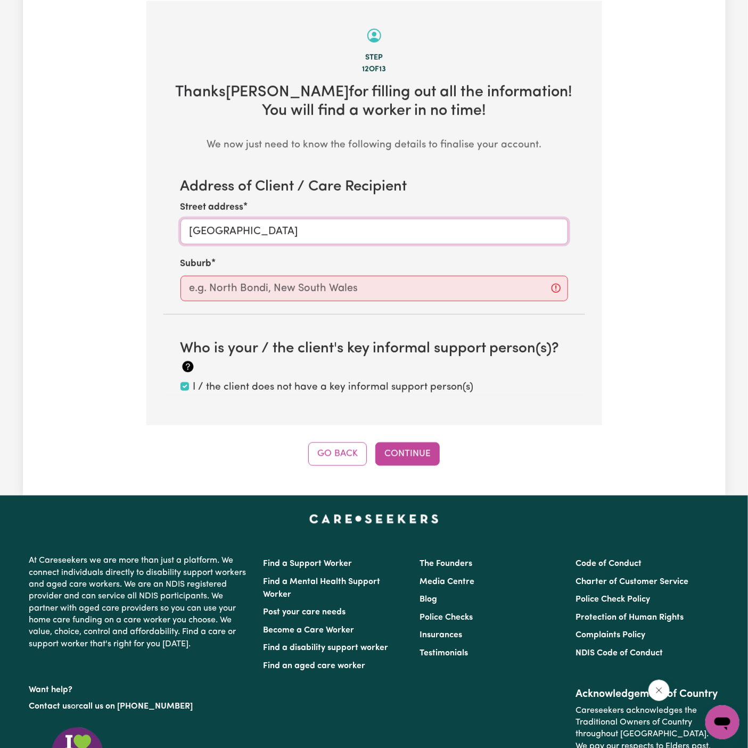
type input "Bankstown"
click at [284, 315] on div "Address of Client / Care Recipient Street address Bankstown Suburb Who is your …" at bounding box center [373, 286] width 421 height 217
click at [292, 293] on input "text" at bounding box center [373, 289] width 387 height 26
paste input "Bankstown"
type input "Bankstown"
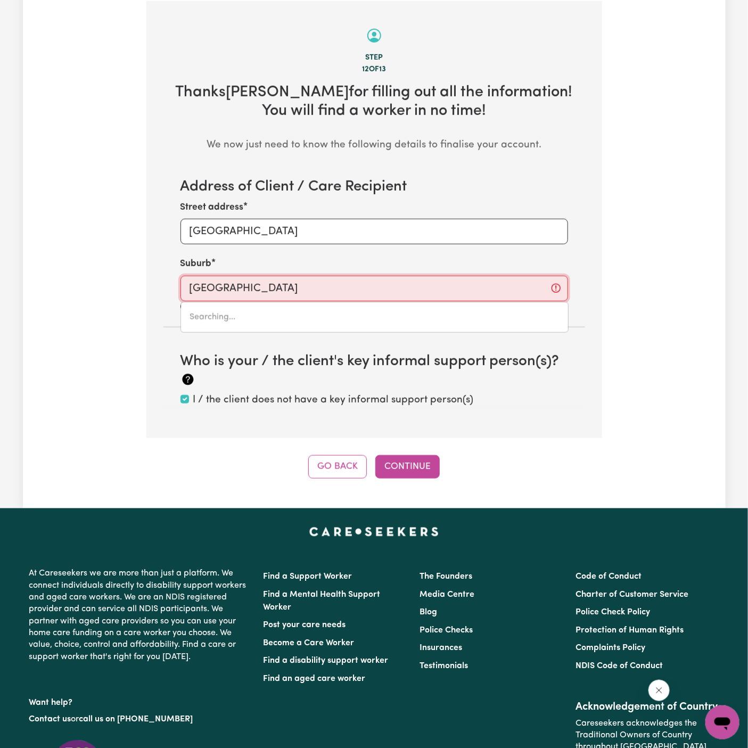
type input "Bankstown, New South Wales, 2200"
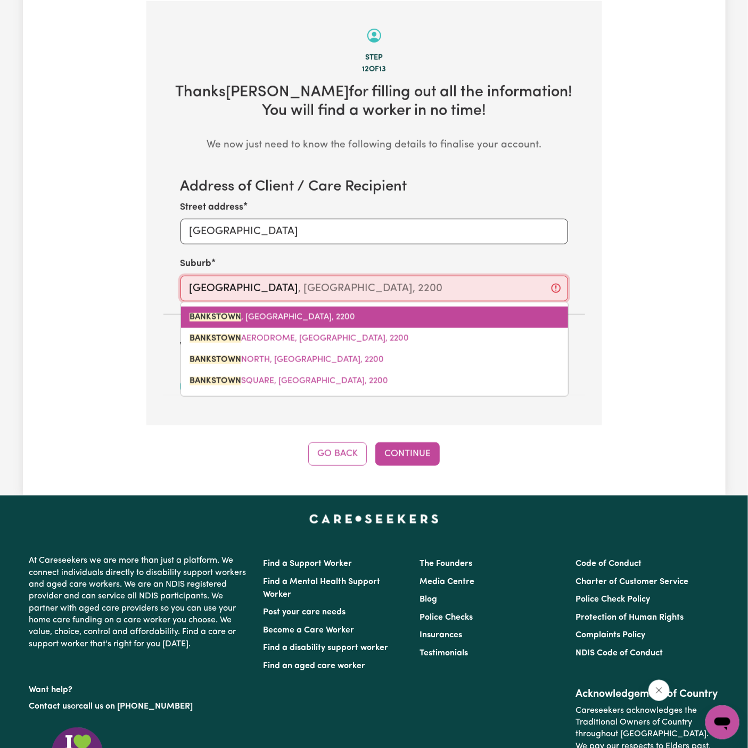
click at [308, 319] on span "BANKSTOWN , New South Wales, 2200" at bounding box center [271, 317] width 165 height 9
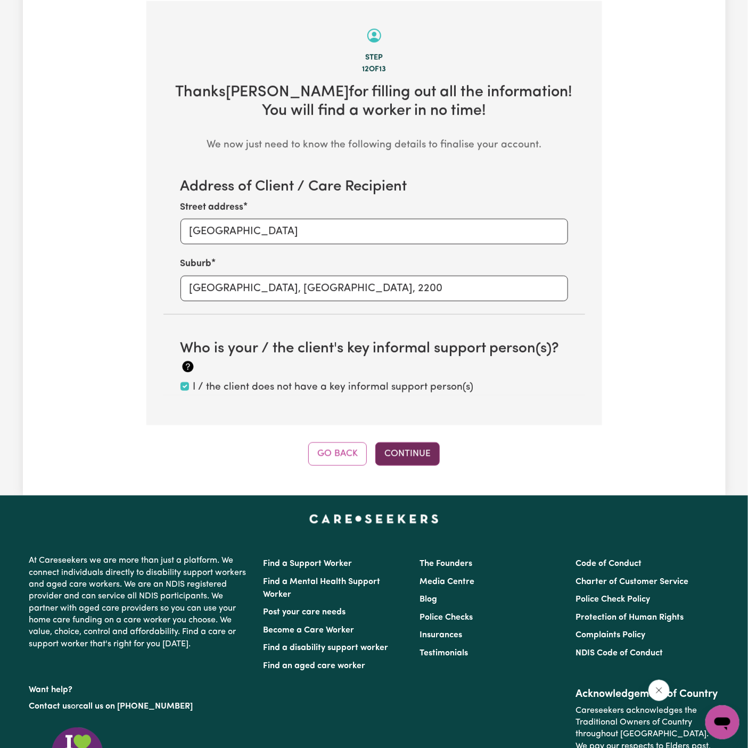
click at [406, 455] on button "Continue" at bounding box center [407, 453] width 64 height 23
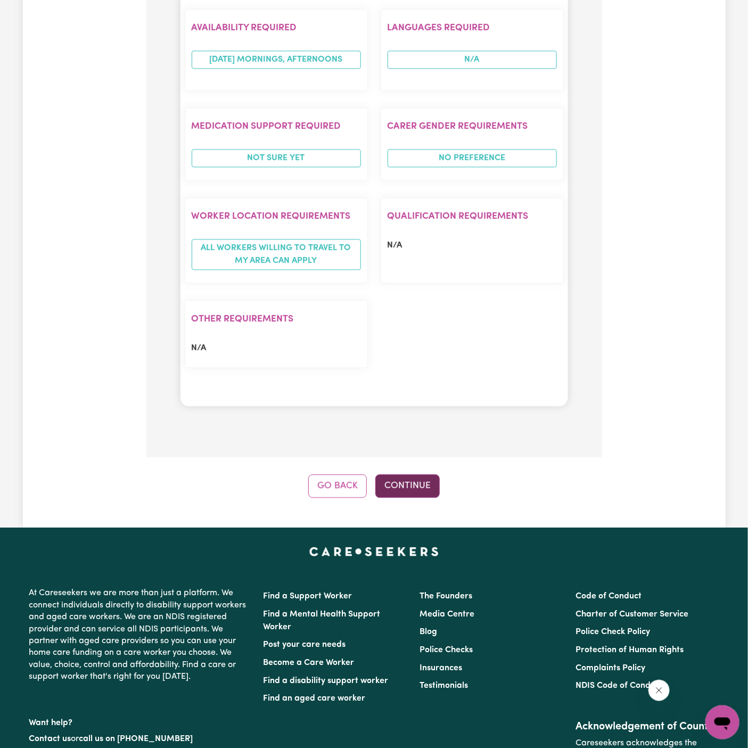
click at [410, 474] on button "Continue" at bounding box center [407, 485] width 64 height 23
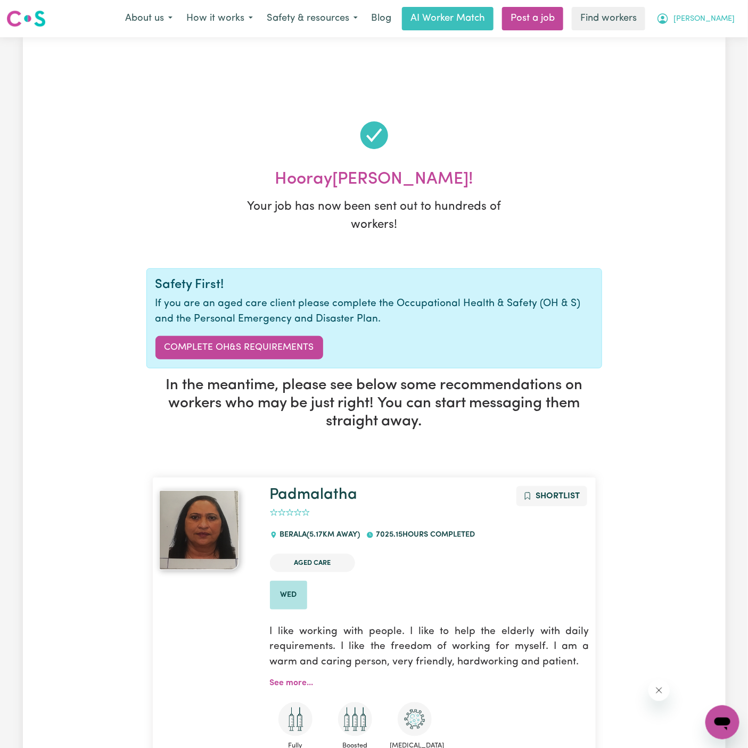
click at [727, 19] on span "[PERSON_NAME]" at bounding box center [703, 19] width 61 height 12
click at [727, 37] on link "My Dashboard" at bounding box center [699, 41] width 84 height 20
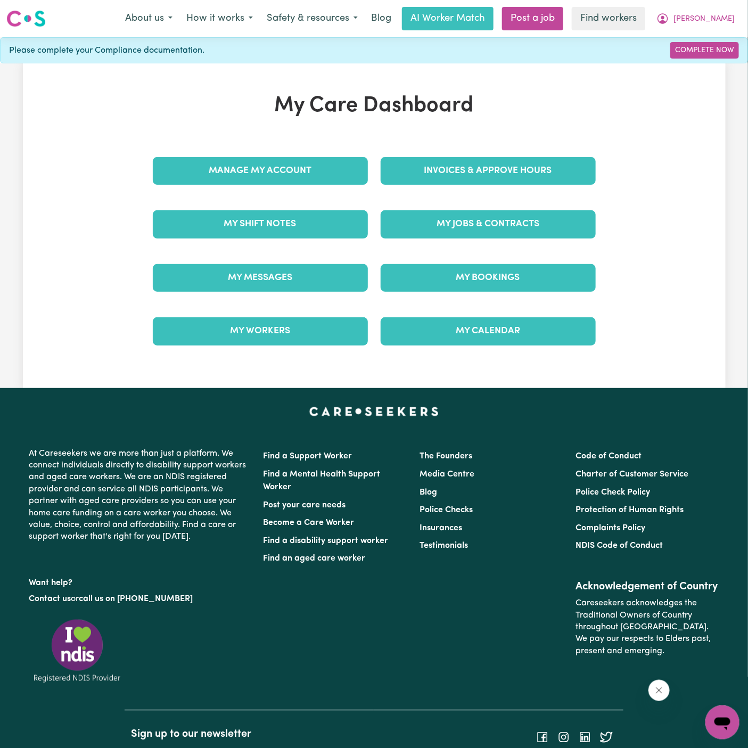
click at [305, 153] on div "Manage My Account" at bounding box center [260, 170] width 228 height 53
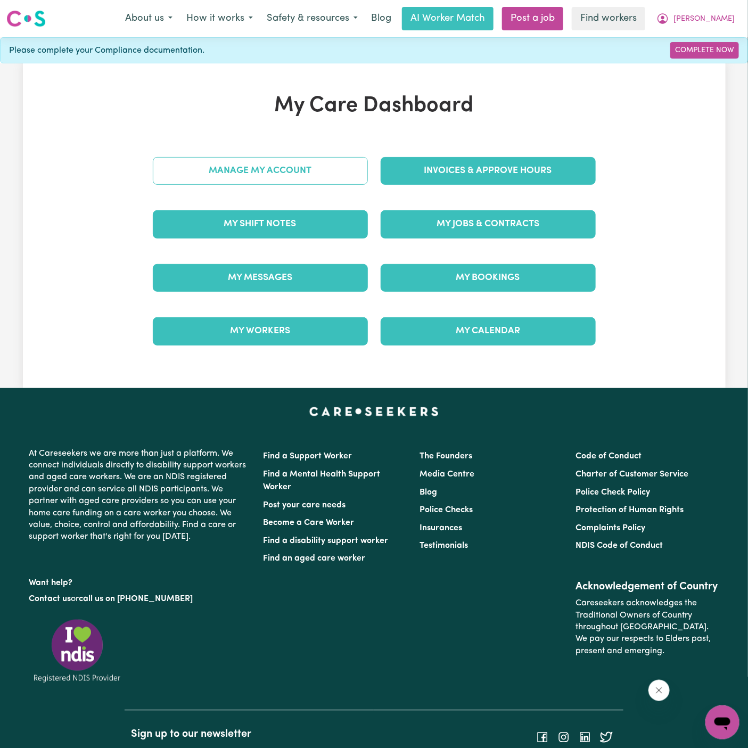
click at [305, 158] on link "Manage My Account" at bounding box center [260, 171] width 215 height 28
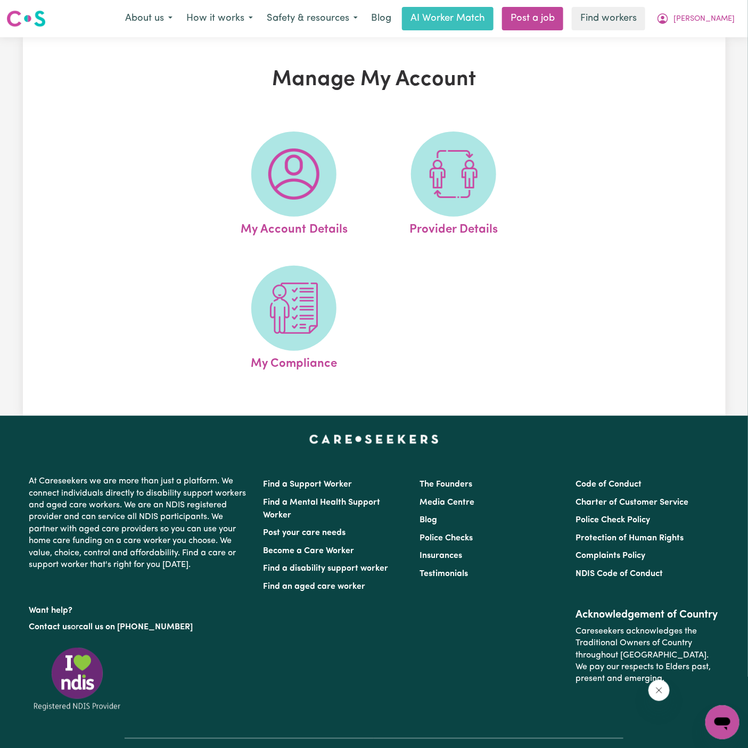
click at [305, 158] on img at bounding box center [293, 173] width 51 height 51
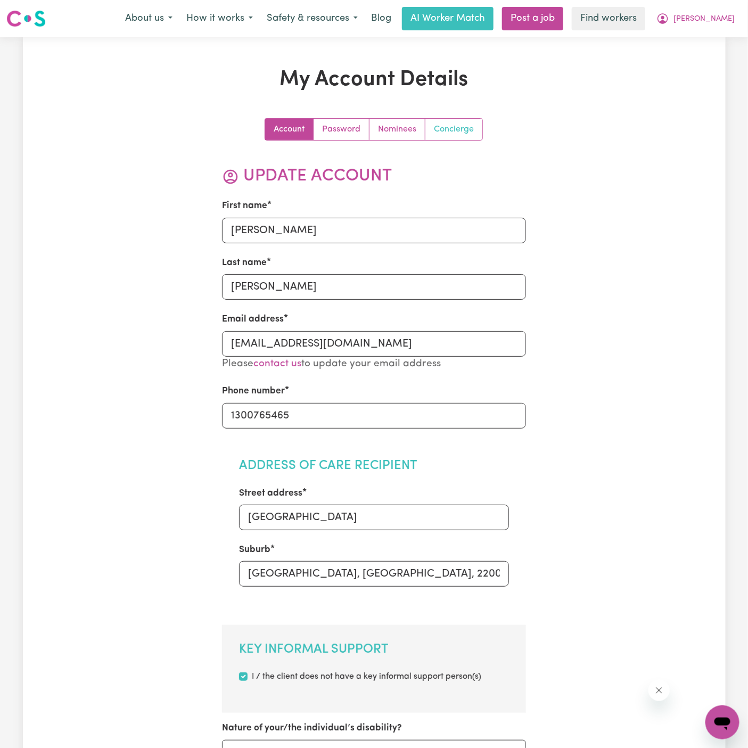
click at [452, 129] on link "Concierge" at bounding box center [453, 129] width 57 height 21
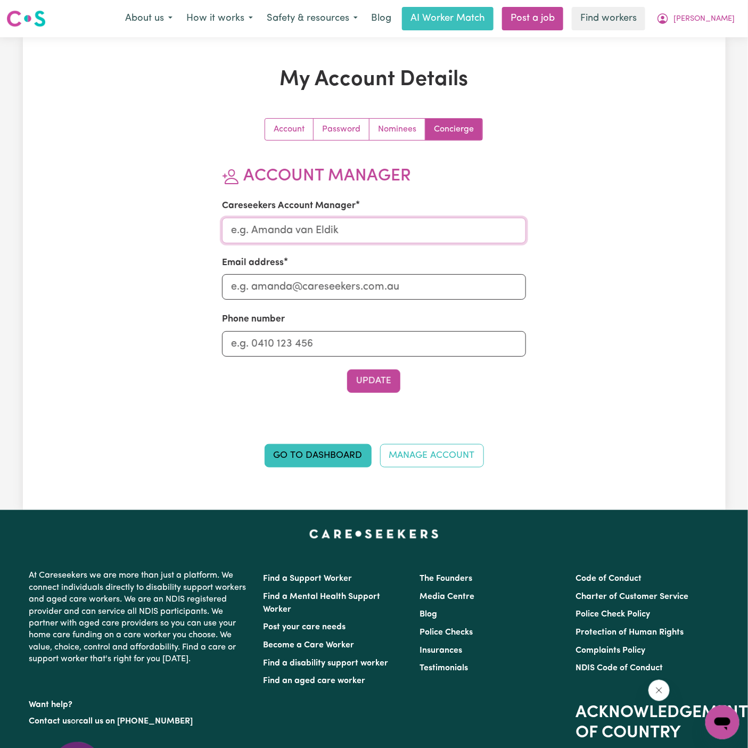
click at [431, 222] on input "Careseekers Account Manager" at bounding box center [374, 231] width 304 height 26
type input "Annie"
click at [371, 300] on section "Account Manager Careseekers Account Manager Annie Email address Phone number Up…" at bounding box center [374, 279] width 304 height 227
click at [376, 278] on input "Email address" at bounding box center [374, 287] width 304 height 26
type input "annie@careseekers.com.au"
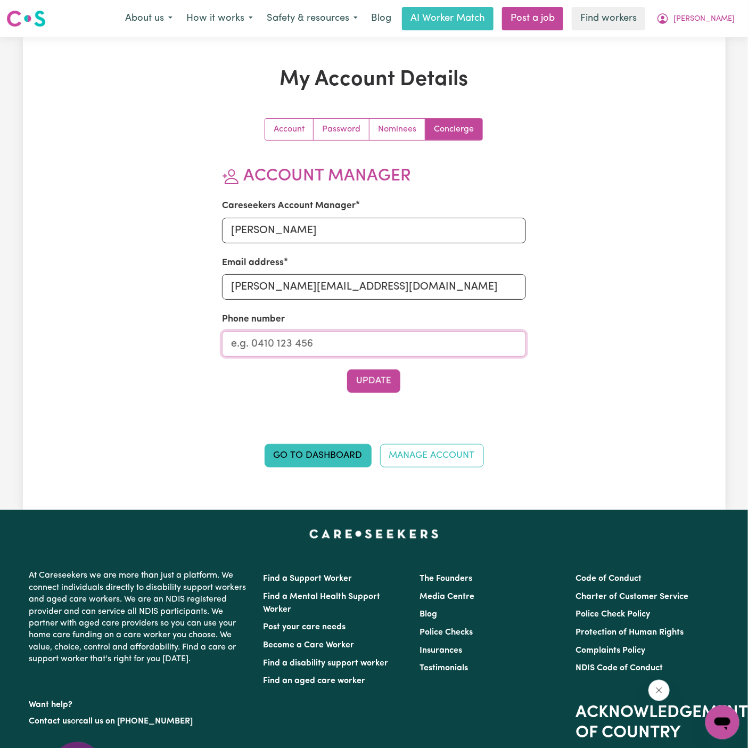
click at [380, 339] on input "Phone number" at bounding box center [374, 344] width 304 height 26
type input "1300765465"
click at [371, 382] on button "Update" at bounding box center [373, 380] width 53 height 23
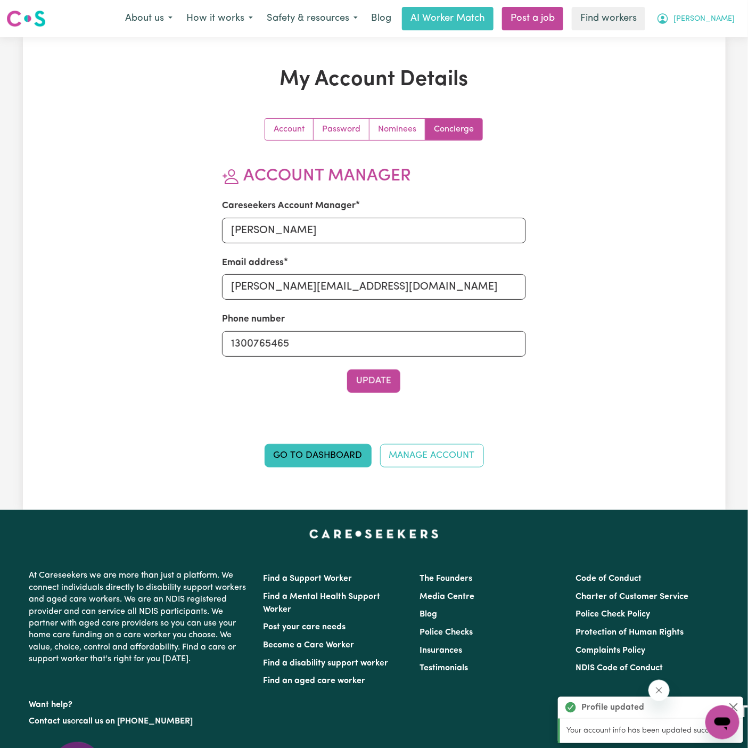
click at [730, 26] on button "[PERSON_NAME]" at bounding box center [695, 18] width 92 height 22
click at [705, 45] on link "My Dashboard" at bounding box center [699, 41] width 84 height 20
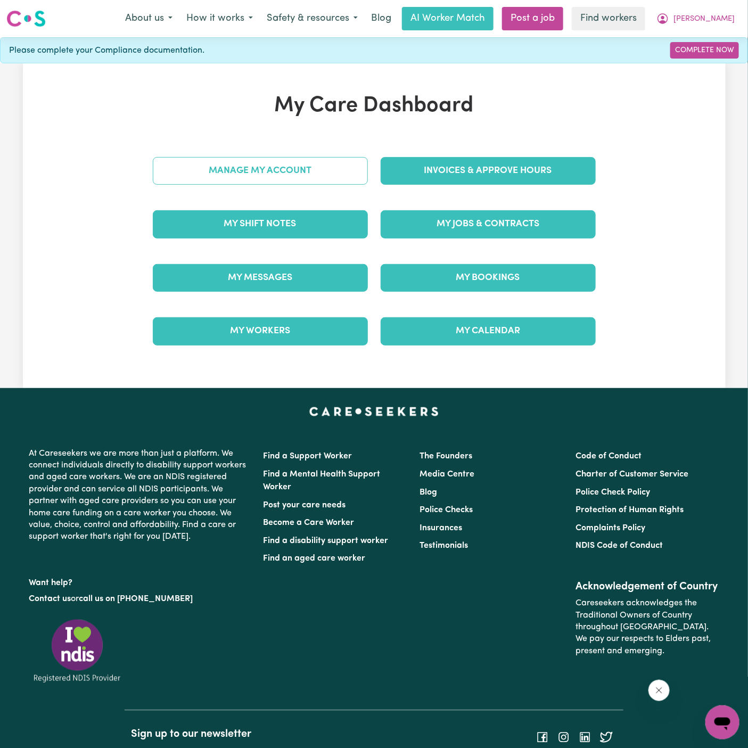
click at [335, 180] on link "Manage My Account" at bounding box center [260, 171] width 215 height 28
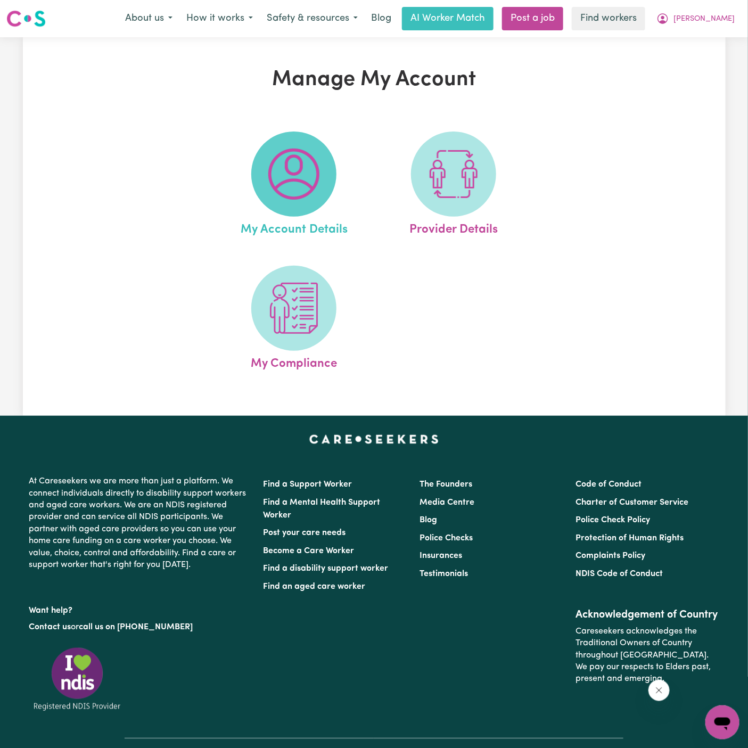
click at [306, 166] on img at bounding box center [293, 173] width 51 height 51
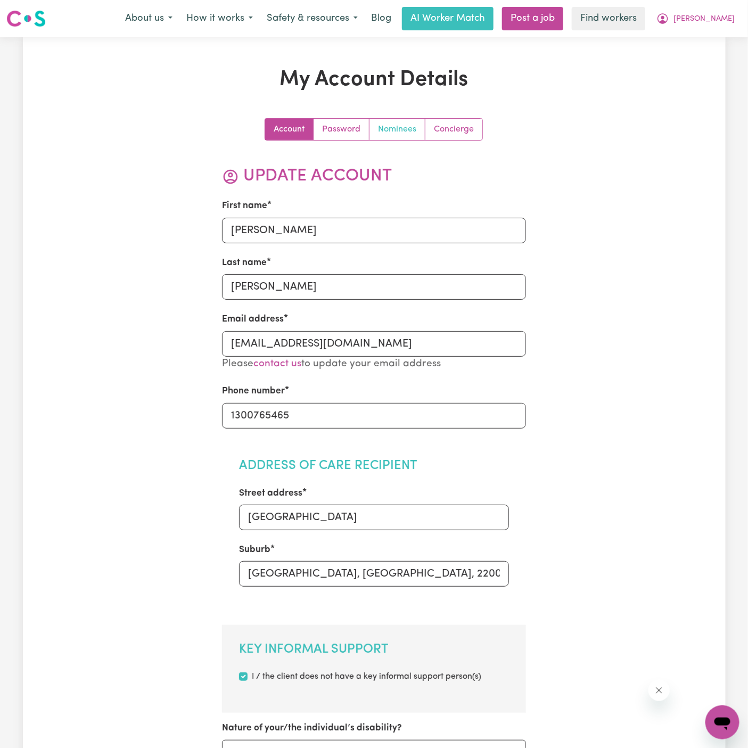
click at [394, 124] on link "Nominees" at bounding box center [397, 129] width 56 height 21
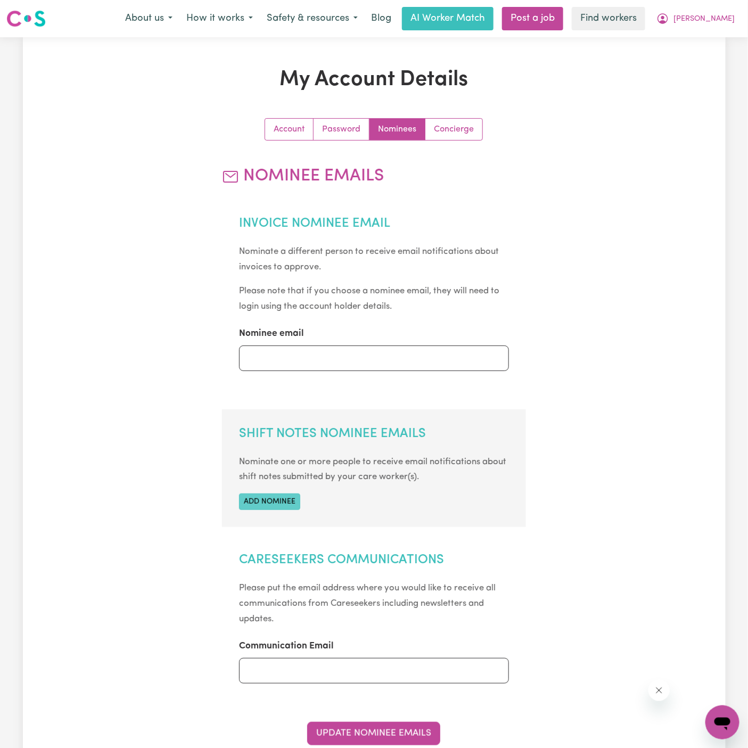
click at [275, 508] on button "Add nominee" at bounding box center [269, 501] width 61 height 16
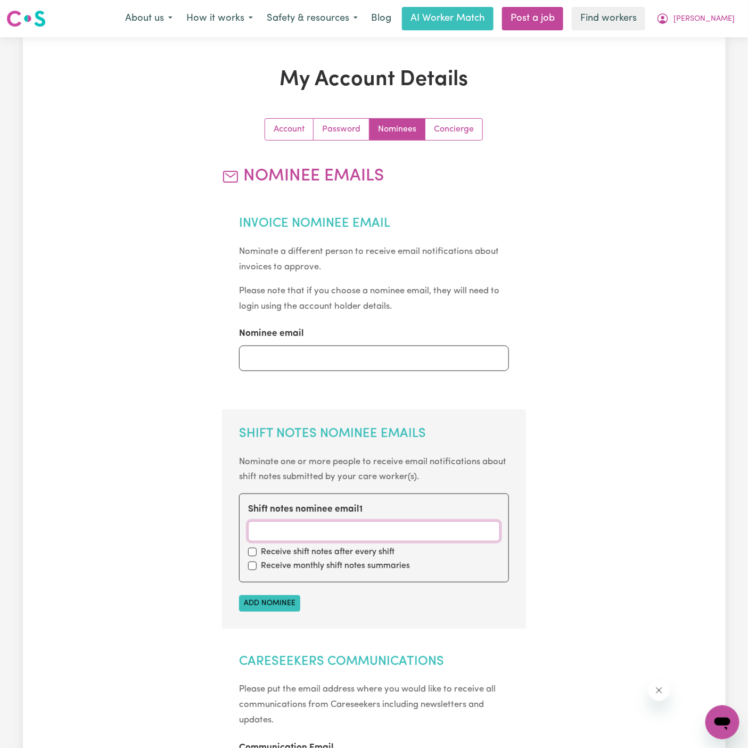
click at [278, 538] on input "Shift notes nominee email 1" at bounding box center [374, 531] width 252 height 20
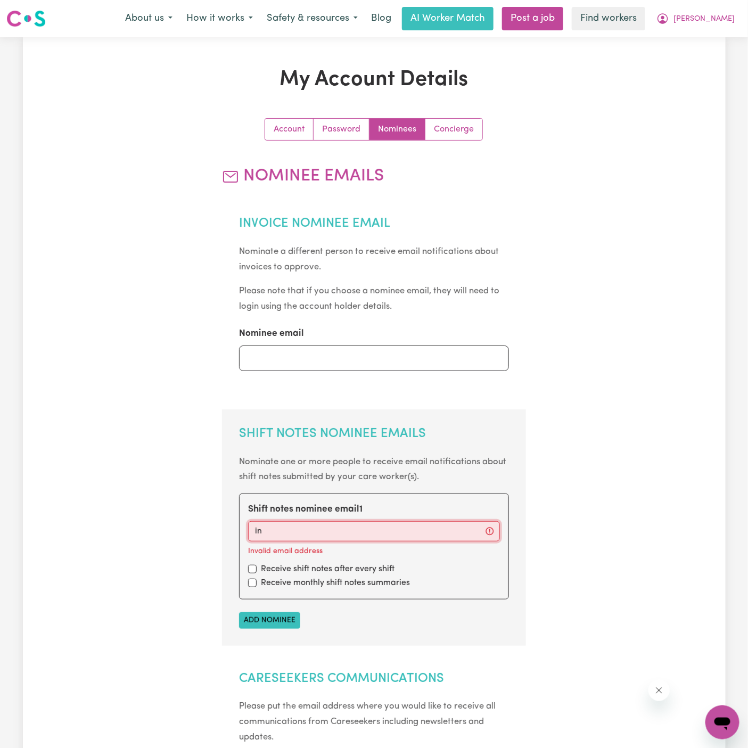
type input "info@vitalityclub.com.au"
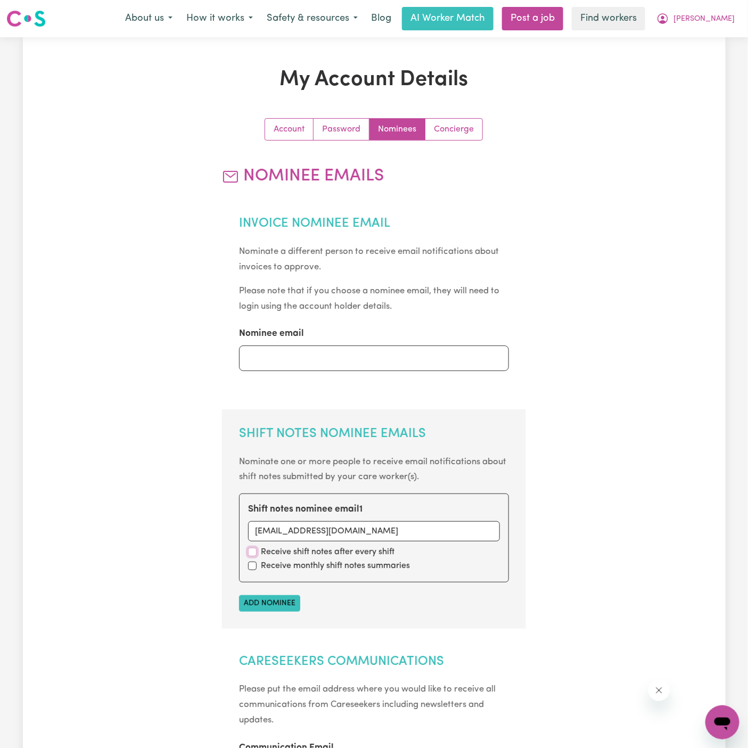
click at [250, 551] on input "checkbox" at bounding box center [252, 552] width 9 height 9
checkbox input "true"
click at [253, 562] on input "checkbox" at bounding box center [252, 565] width 9 height 9
checkbox input "true"
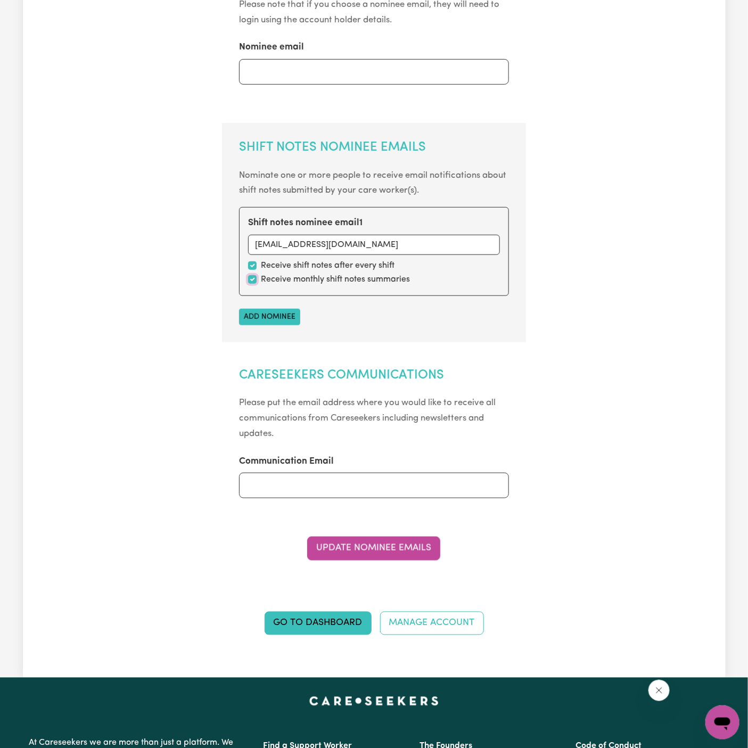
scroll to position [368, 0]
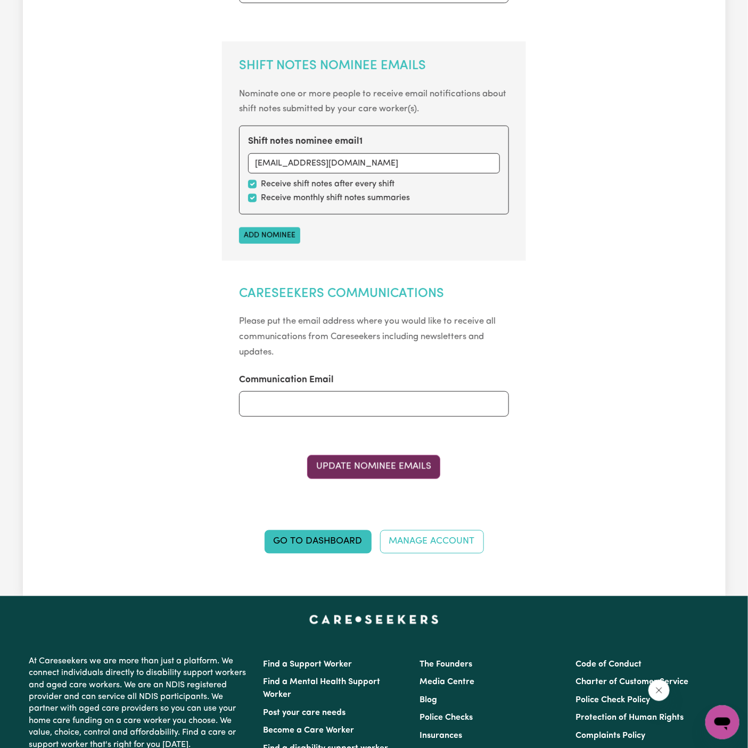
click at [400, 461] on button "Update Nominee Emails" at bounding box center [373, 466] width 133 height 23
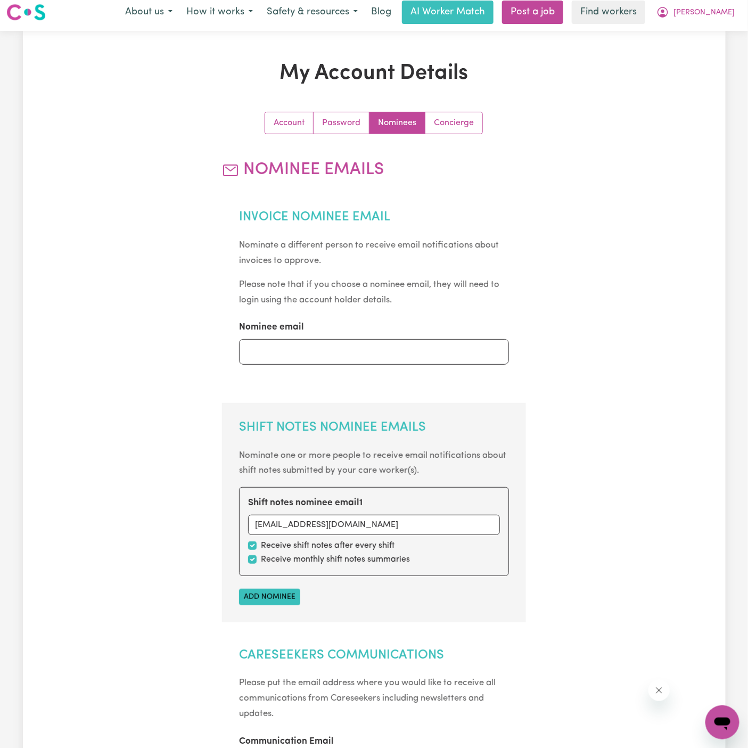
scroll to position [0, 0]
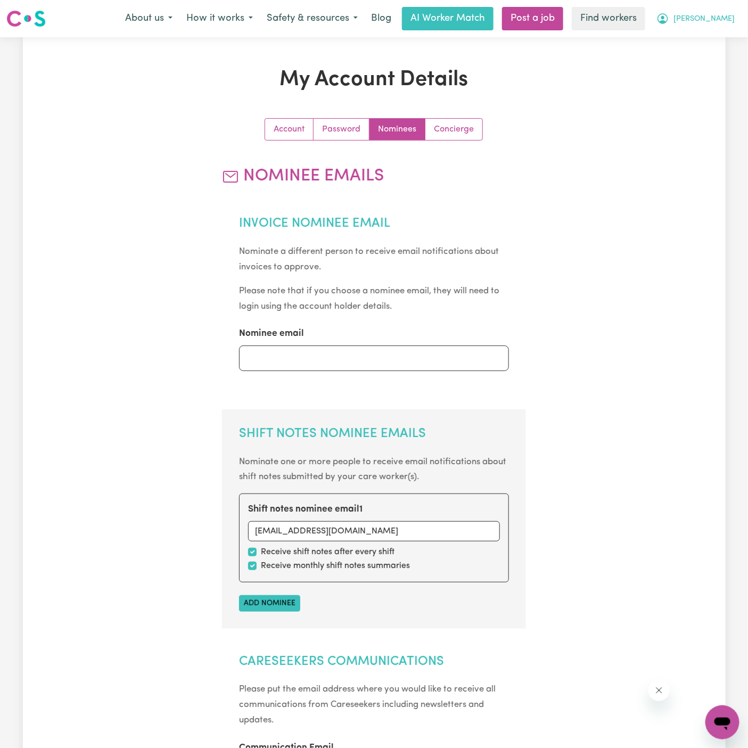
click at [724, 20] on span "[PERSON_NAME]" at bounding box center [703, 19] width 61 height 12
click at [719, 34] on link "My Dashboard" at bounding box center [699, 41] width 84 height 20
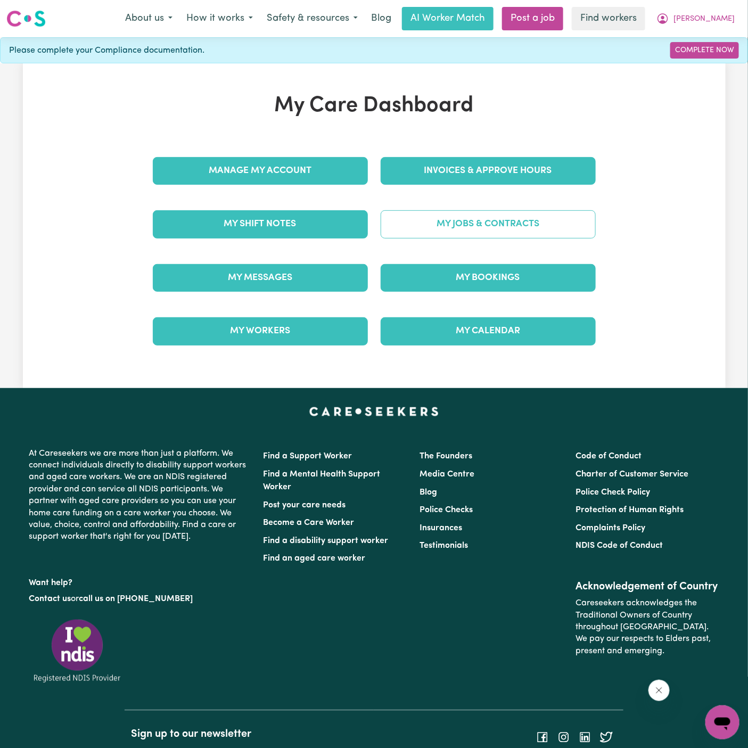
click at [508, 221] on link "My Jobs & Contracts" at bounding box center [487, 224] width 215 height 28
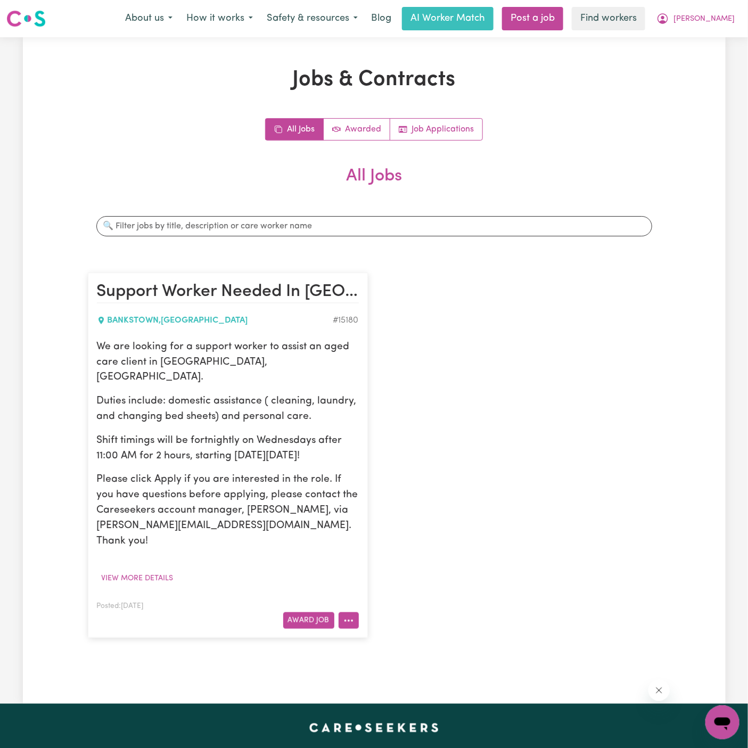
click at [347, 615] on icon "More options" at bounding box center [348, 620] width 11 height 11
click at [401, 677] on link "Edit Job" at bounding box center [381, 687] width 84 height 21
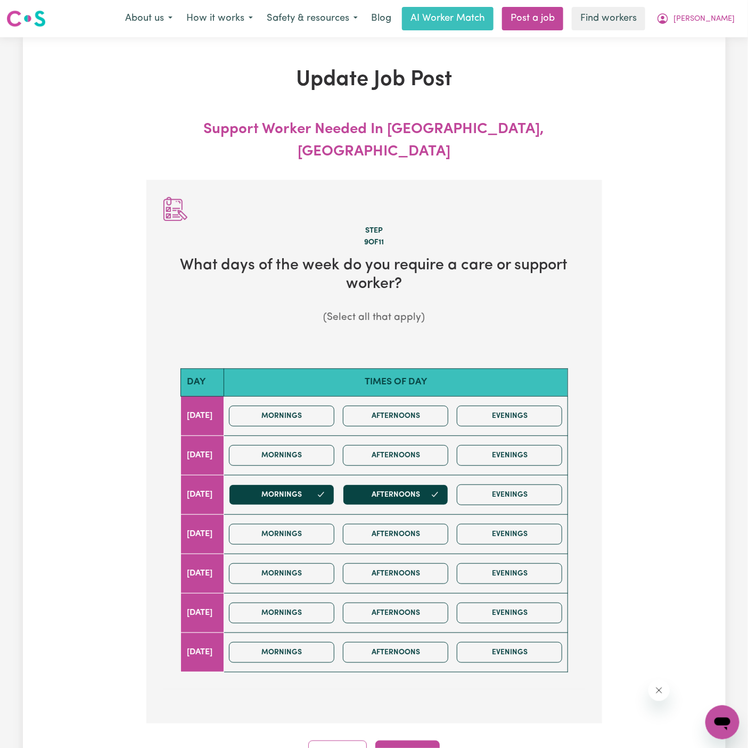
scroll to position [1, 0]
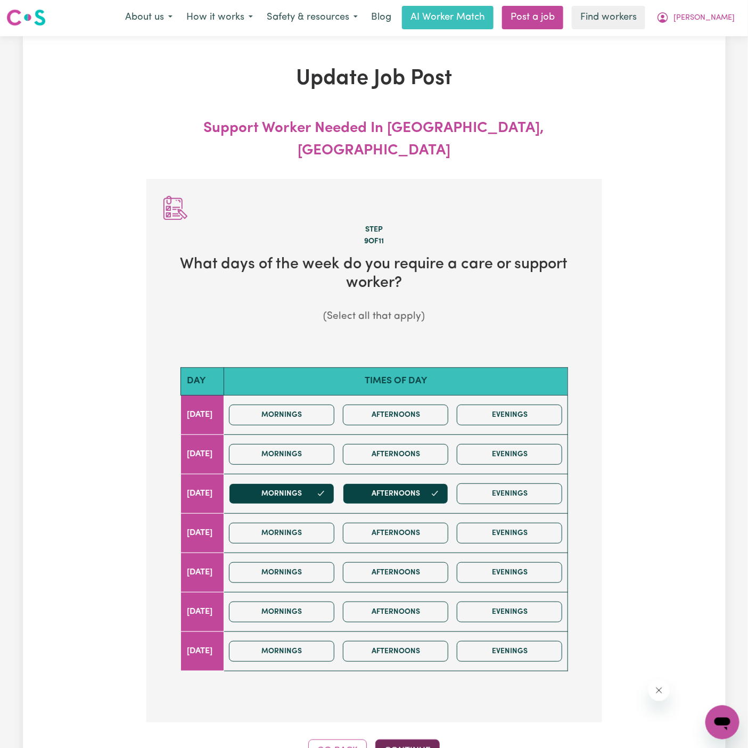
click at [414, 739] on button "Continue" at bounding box center [407, 750] width 64 height 23
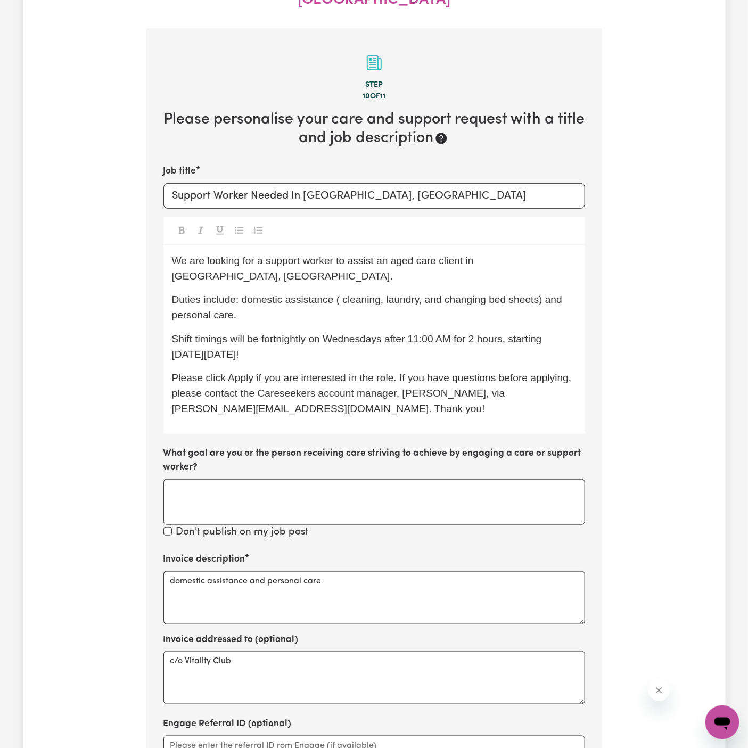
scroll to position [158, 0]
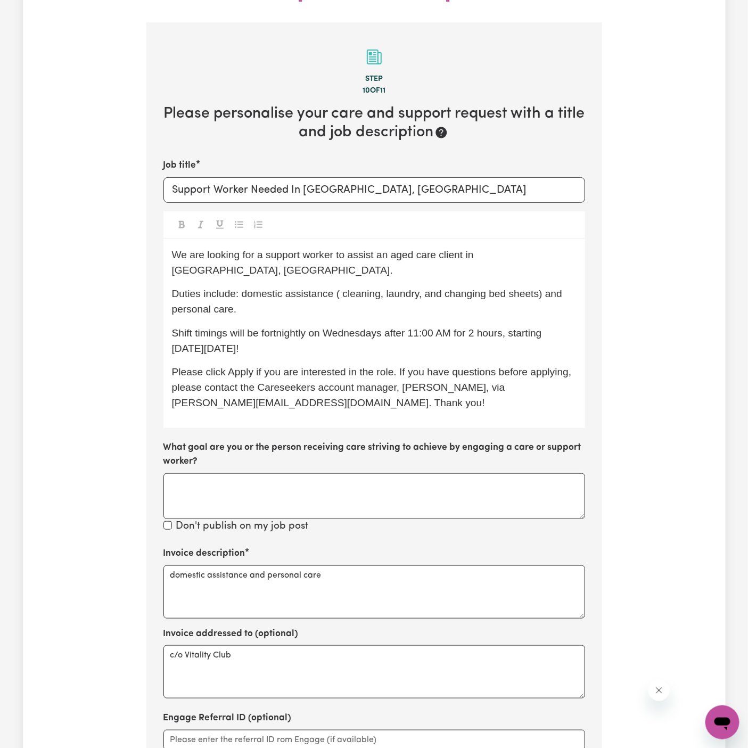
click at [316, 327] on span "Shift timings will be fortnightly on Wednesdays after 11:00 AM for 2 hours, sta…" at bounding box center [358, 340] width 372 height 27
drag, startPoint x: 544, startPoint y: 259, endPoint x: 552, endPoint y: 283, distance: 25.7
click at [552, 283] on div "We are looking for a support worker to assist an aged care client in Bankstown,…" at bounding box center [373, 333] width 421 height 189
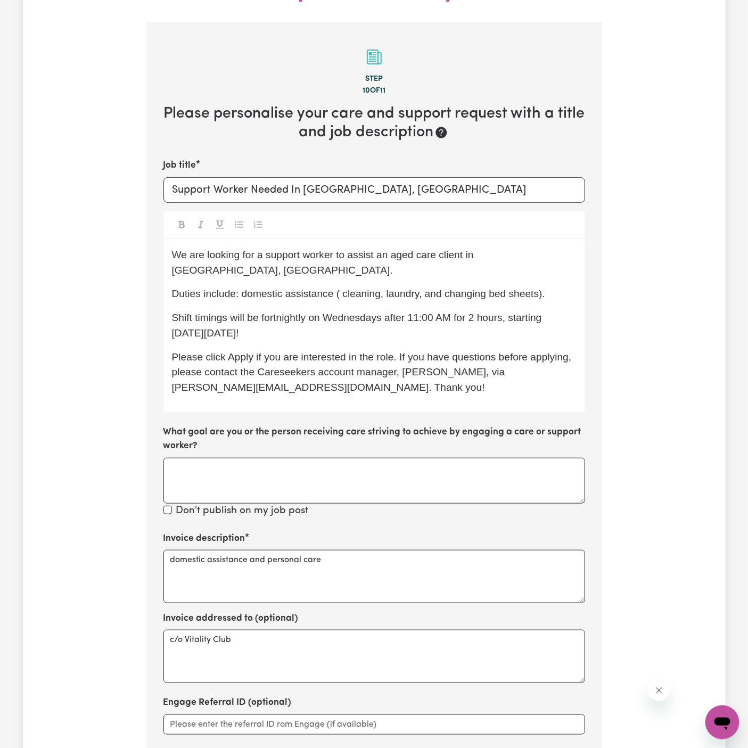
scroll to position [233, 0]
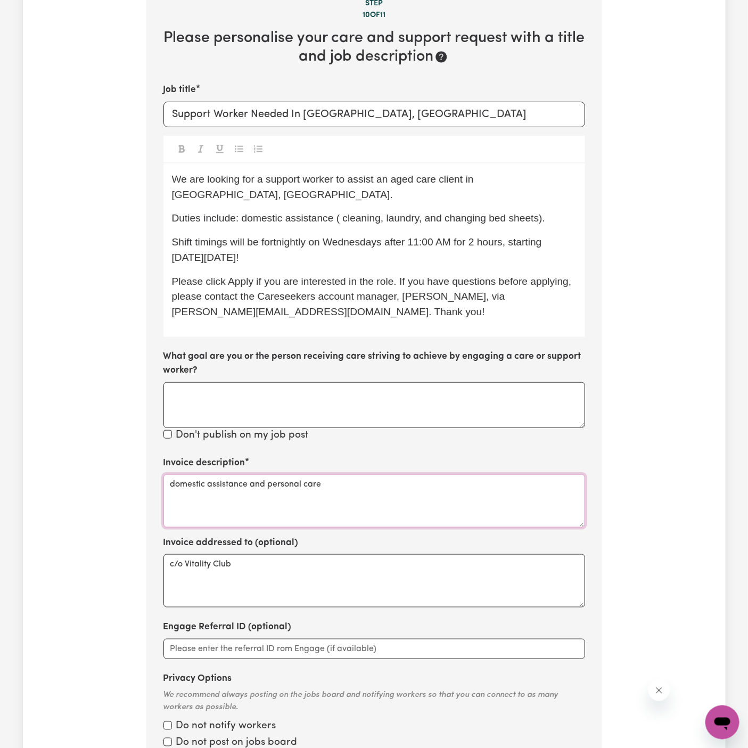
drag, startPoint x: 251, startPoint y: 447, endPoint x: 433, endPoint y: 445, distance: 182.0
click at [433, 474] on textarea "domestic assistance and personal care" at bounding box center [373, 500] width 421 height 53
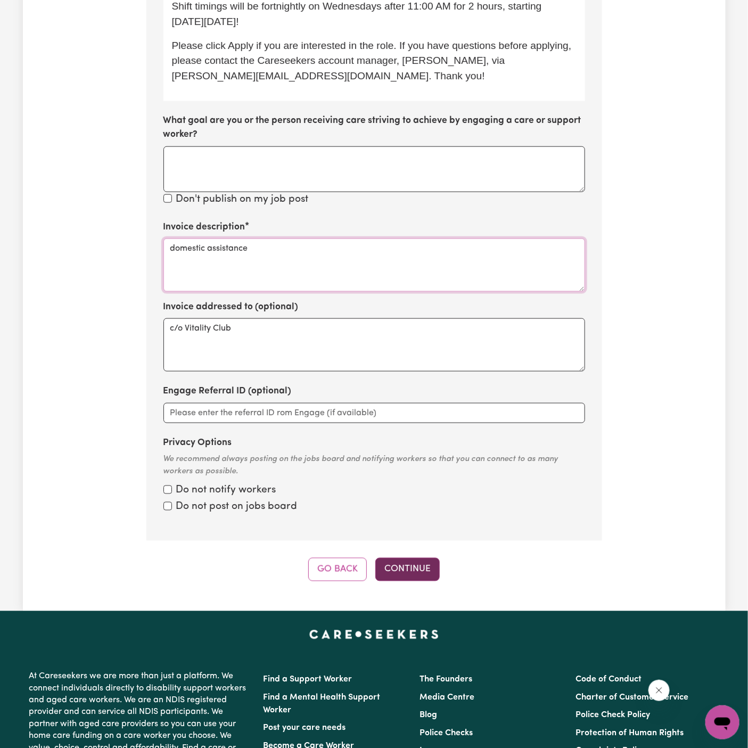
type textarea "domestic assistance"
click at [408, 558] on button "Continue" at bounding box center [407, 569] width 64 height 23
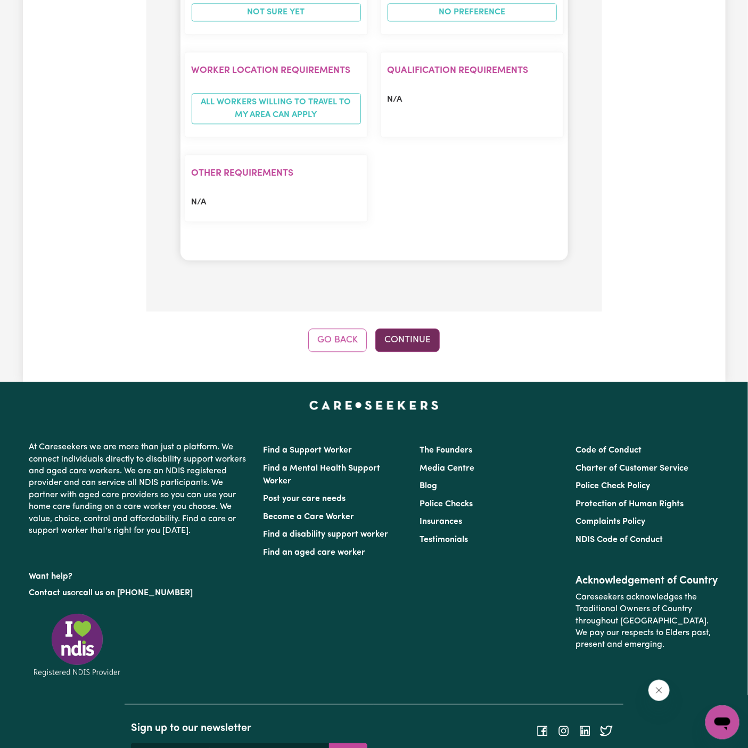
click at [408, 328] on button "Continue" at bounding box center [407, 339] width 64 height 23
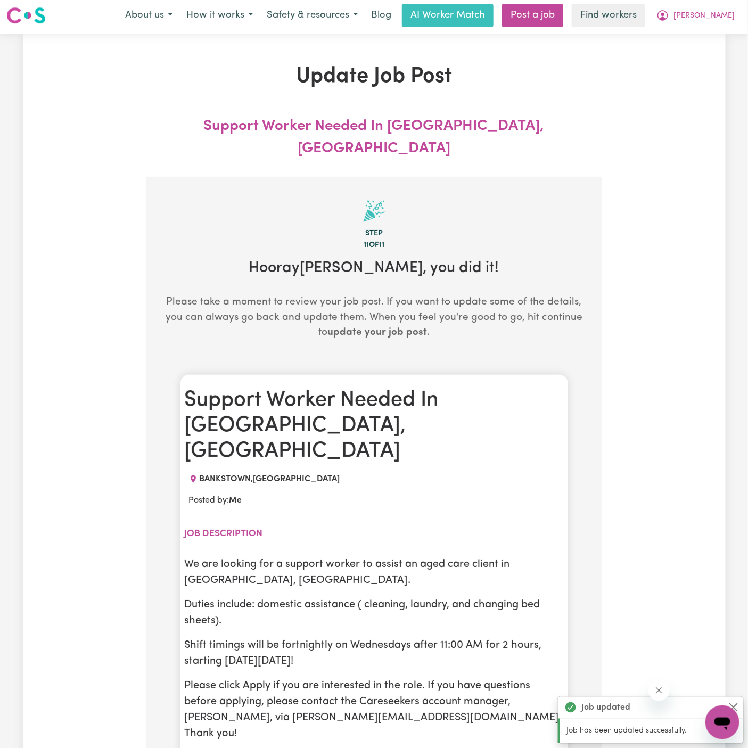
scroll to position [0, 0]
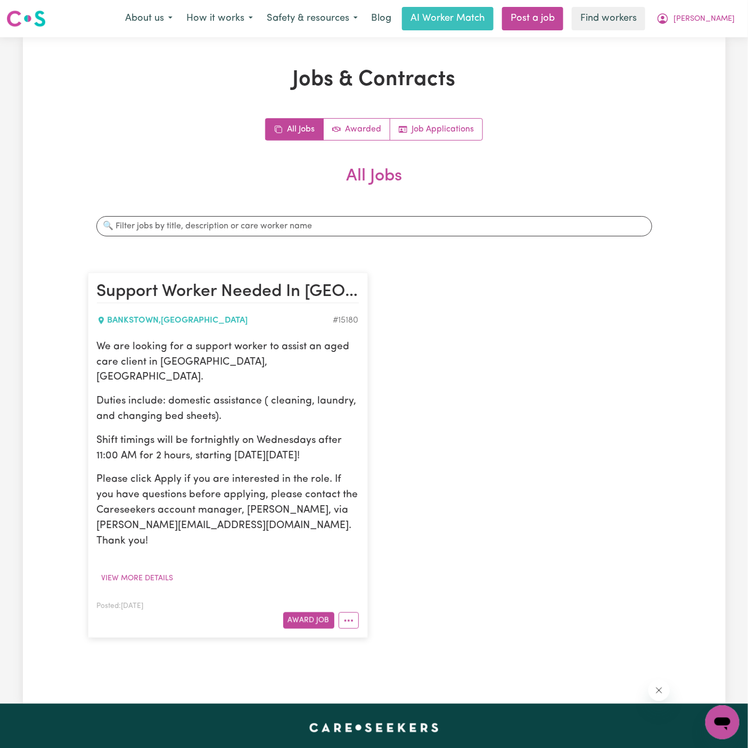
click at [302, 454] on div "We are looking for a support worker to assist an aged care client in Bankstown,…" at bounding box center [228, 444] width 262 height 210
click at [162, 372] on div "We are looking for a support worker to assist an aged care client in Bankstown,…" at bounding box center [228, 444] width 262 height 210
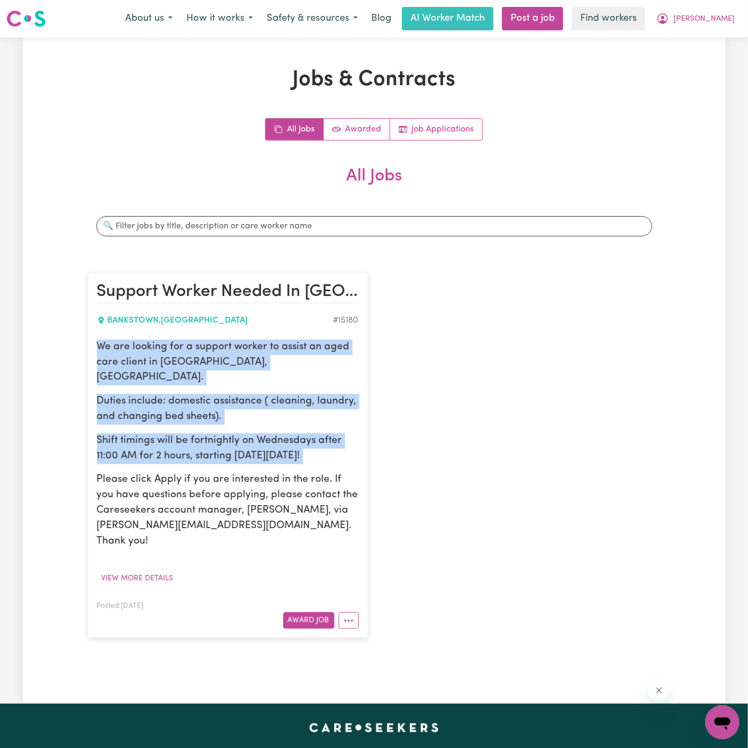
drag, startPoint x: 100, startPoint y: 345, endPoint x: 345, endPoint y: 452, distance: 268.3
click at [345, 452] on div "We are looking for a support worker to assist an aged care client in Bankstown,…" at bounding box center [228, 444] width 262 height 210
copy div "We are looking for a support worker to assist an aged care client in Bankstown,…"
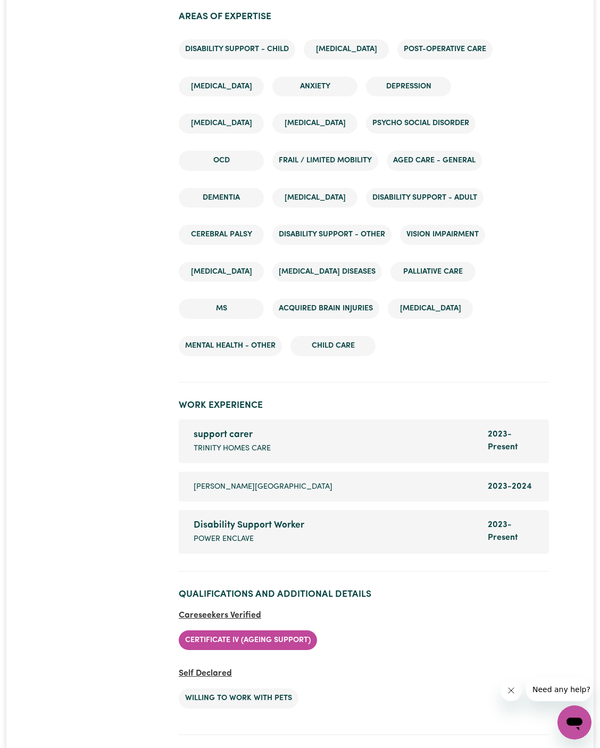
scroll to position [1832, 0]
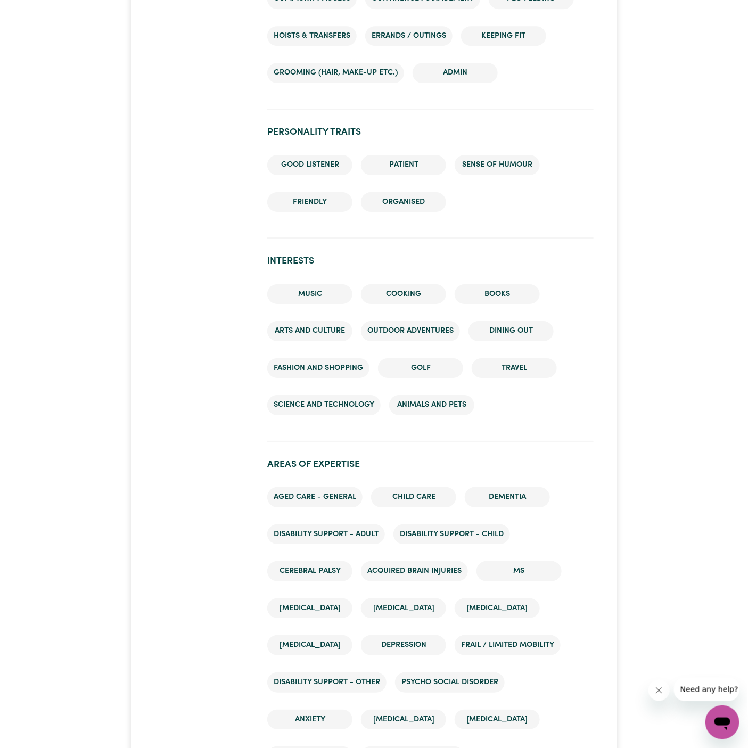
scroll to position [1303, 0]
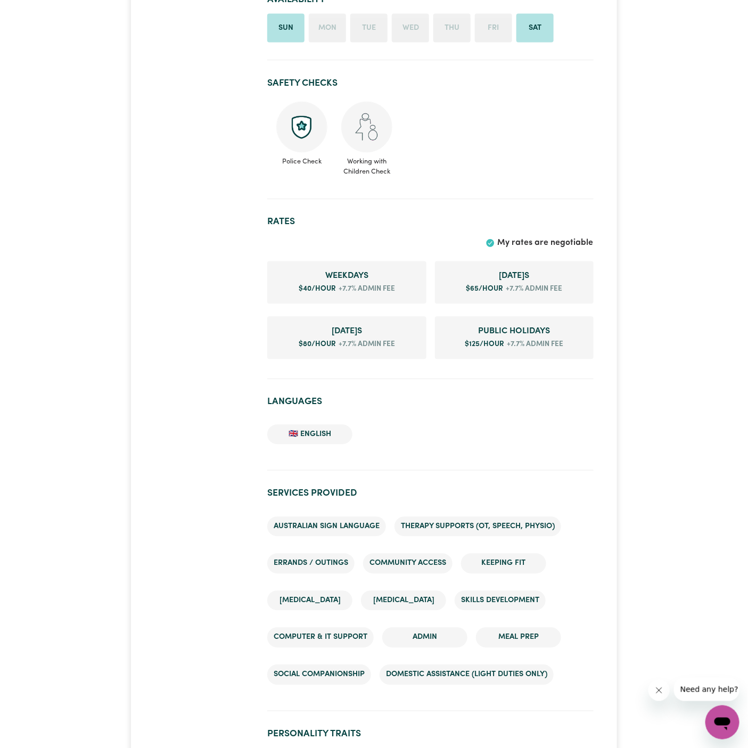
scroll to position [923, 0]
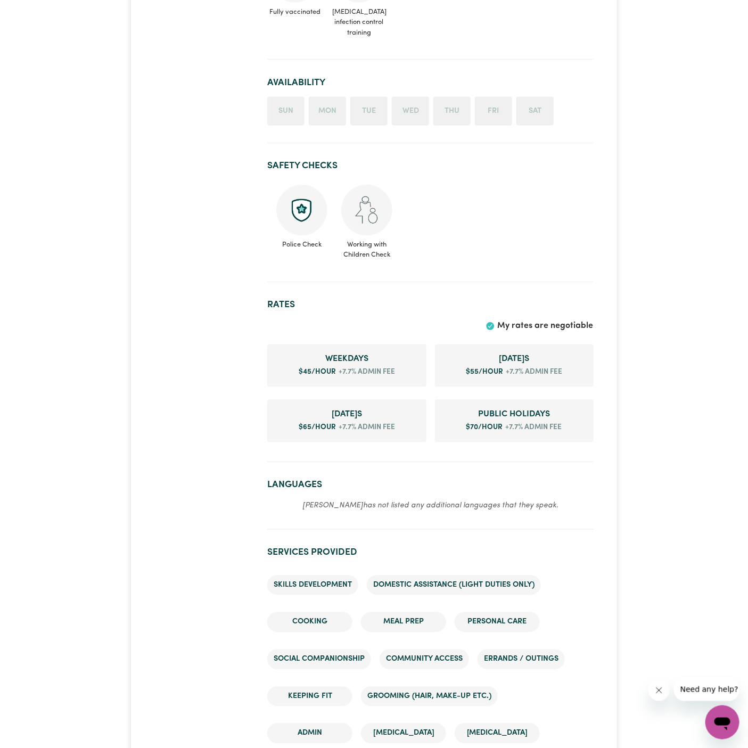
scroll to position [824, 0]
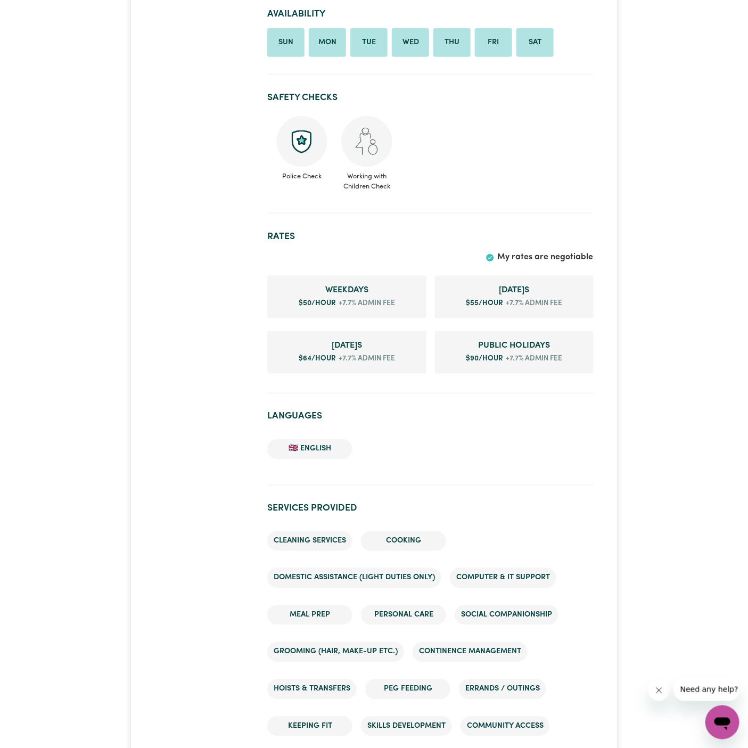
scroll to position [569, 0]
